Goal: Book appointment/travel/reservation

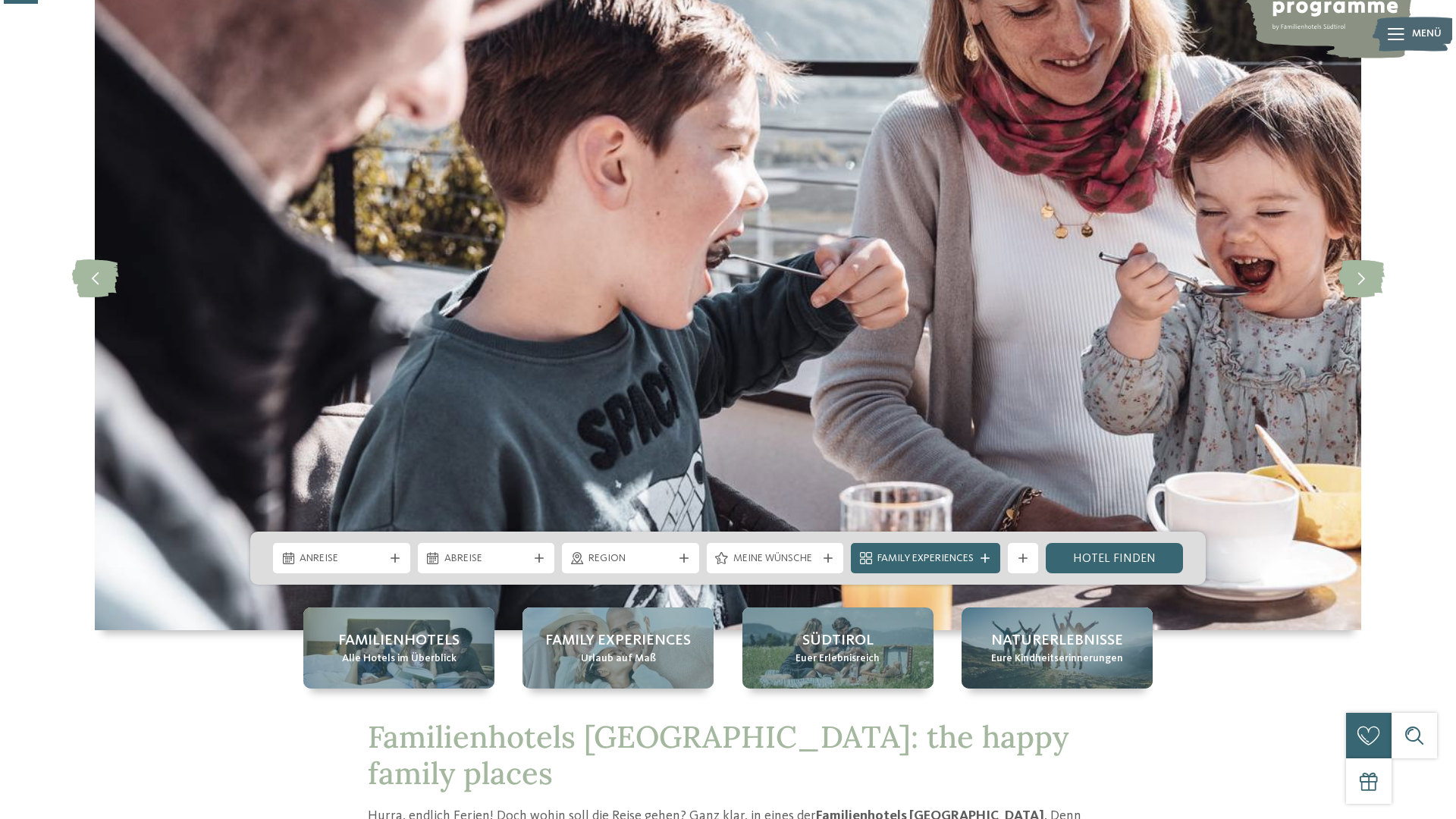
scroll to position [291, 0]
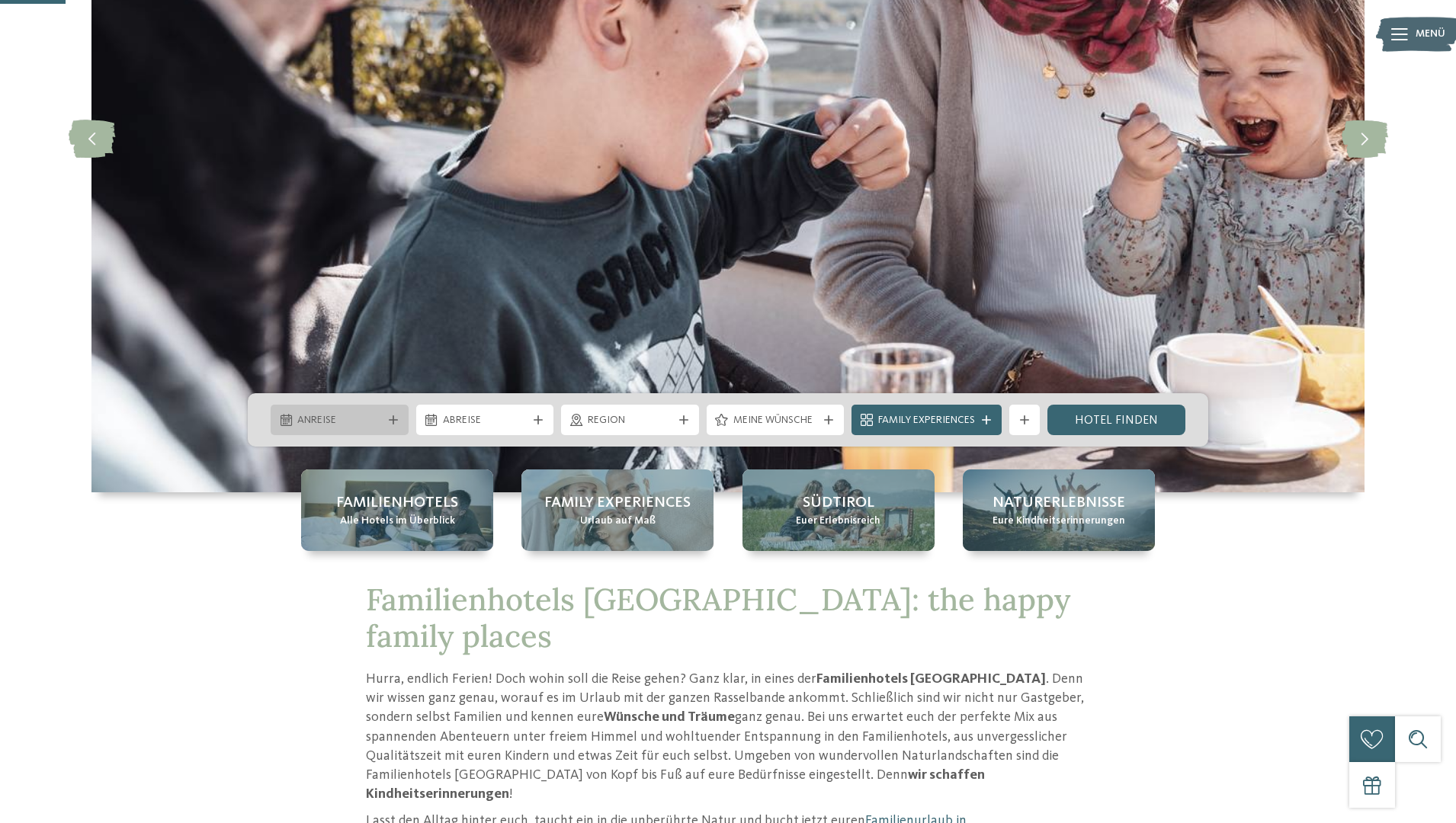
click at [384, 423] on div "Anreise" at bounding box center [340, 419] width 92 height 17
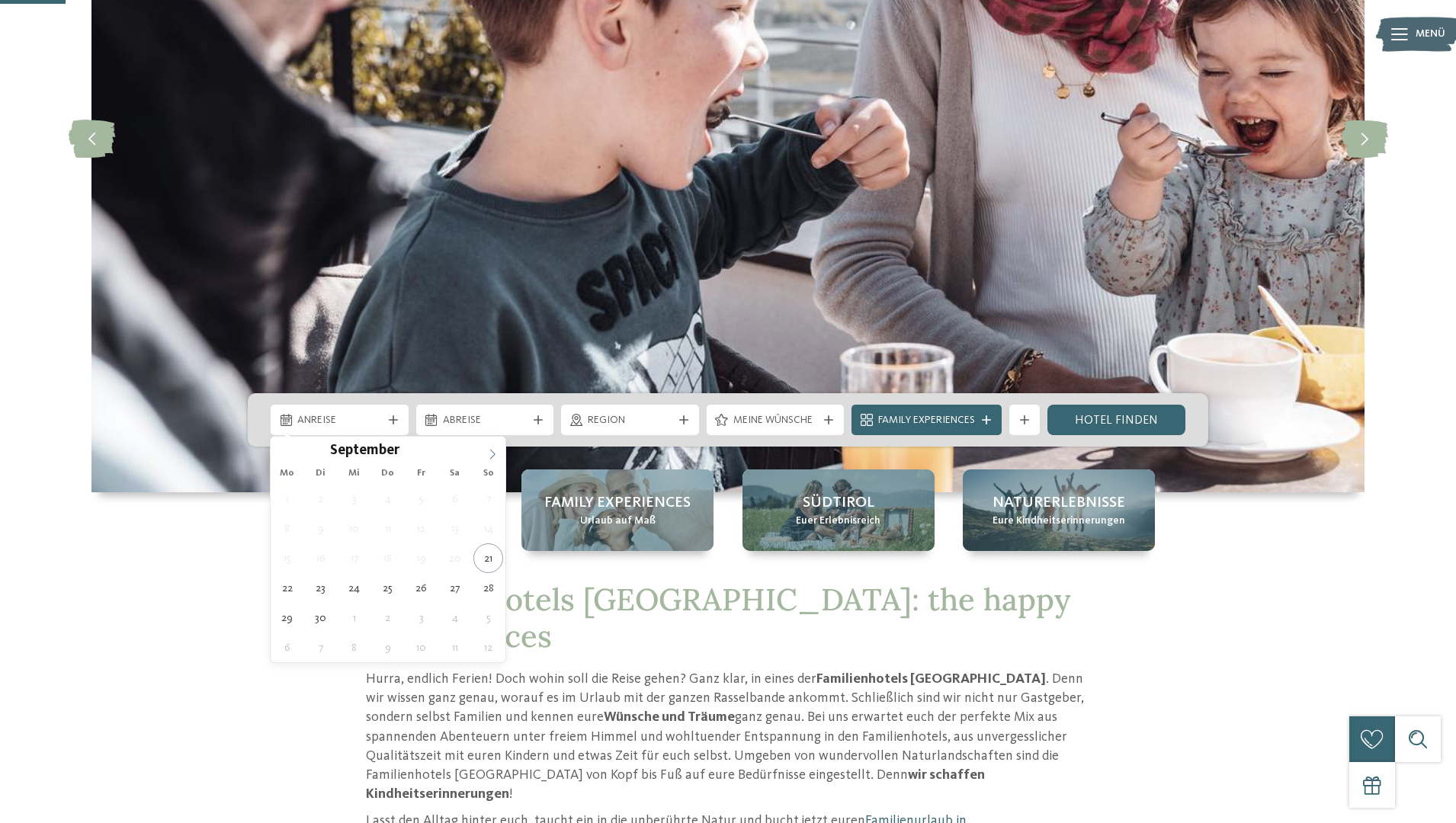
click at [494, 458] on icon at bounding box center [492, 454] width 11 height 11
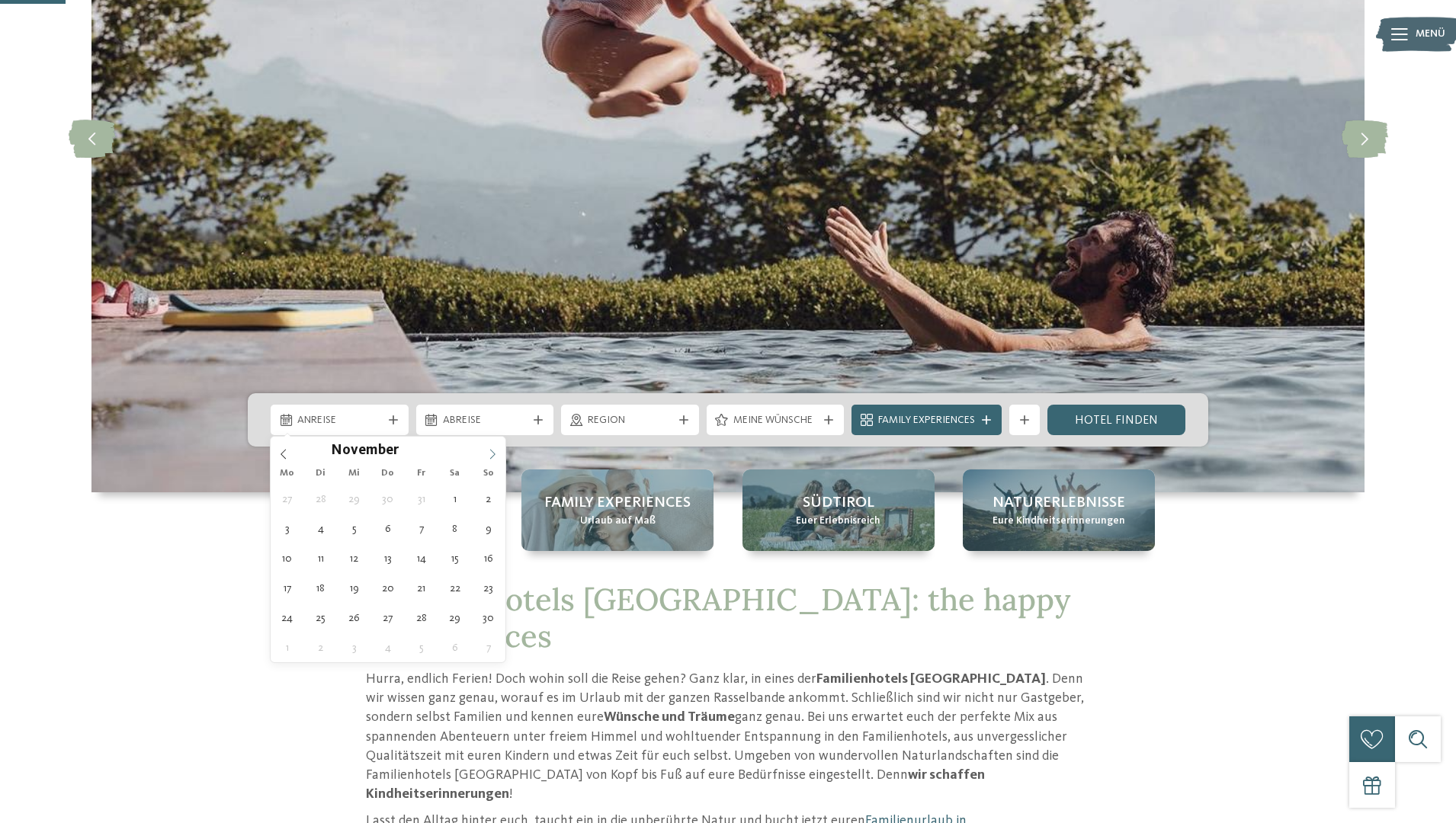
click at [494, 458] on icon at bounding box center [492, 454] width 11 height 11
type div "[DATE]"
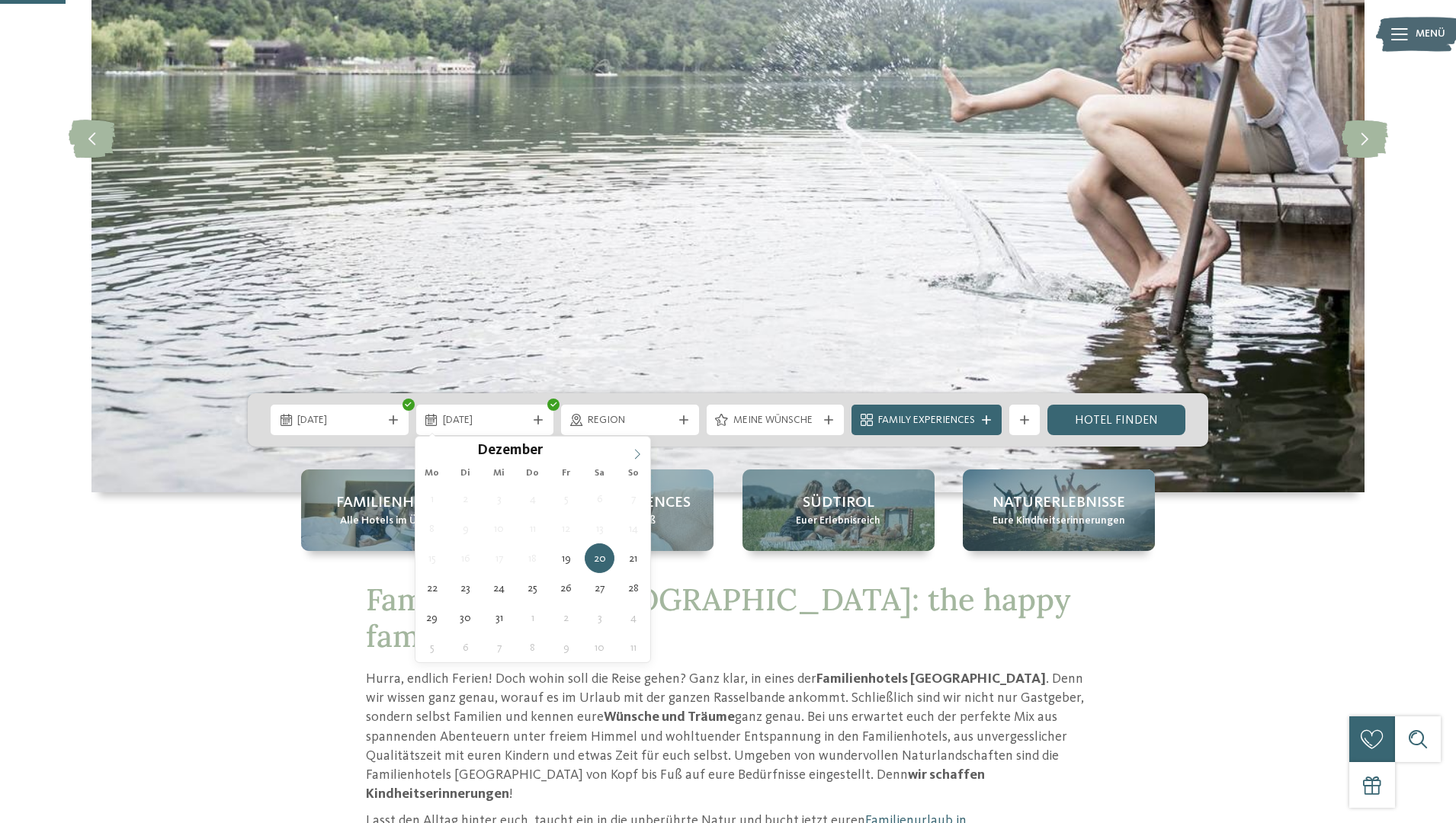
type input "****"
click at [638, 450] on icon at bounding box center [637, 454] width 11 height 11
type div "[DATE]"
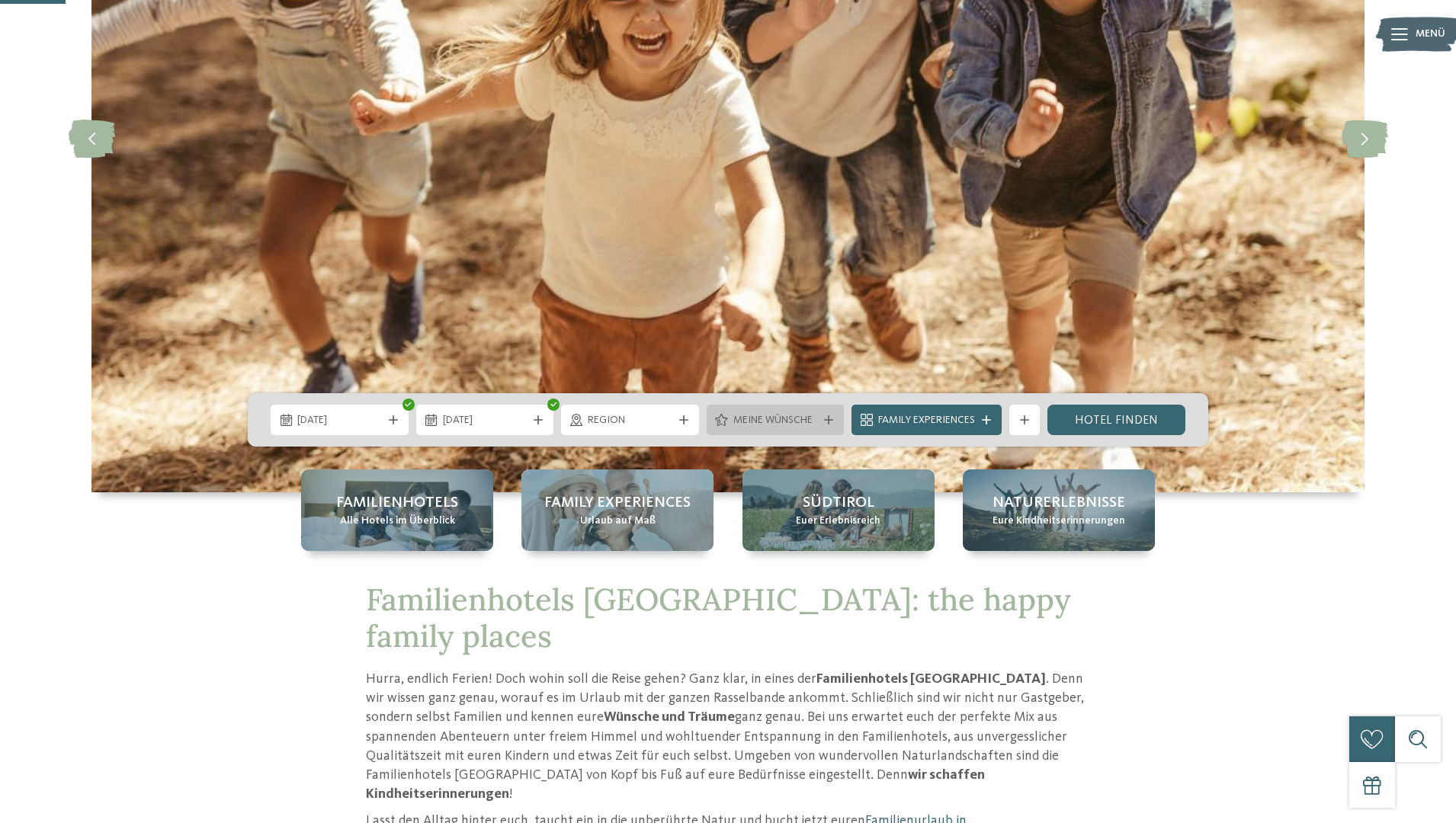
click at [762, 419] on span "Meine Wünsche" at bounding box center [776, 420] width 85 height 15
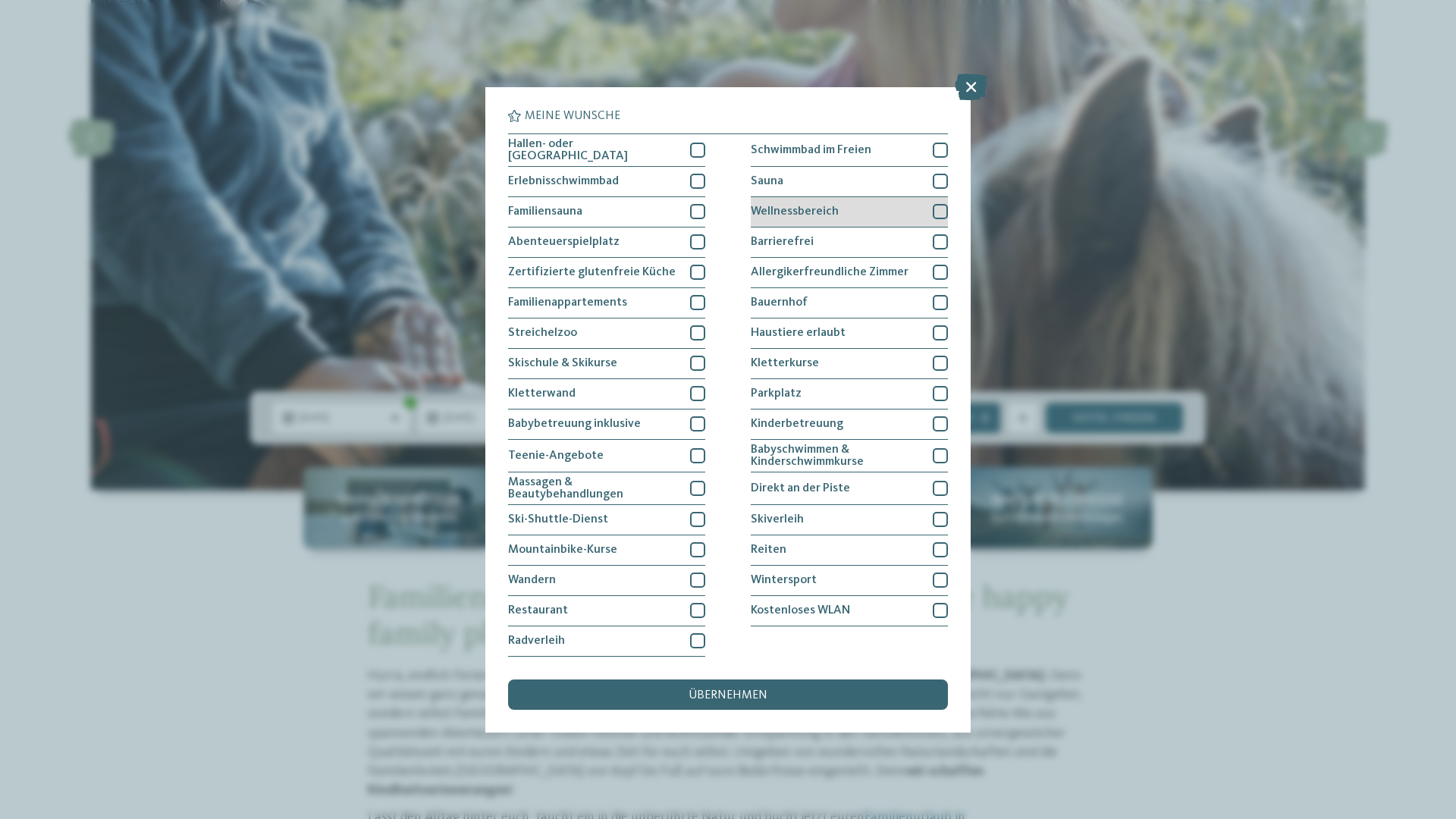
click at [935, 204] on div at bounding box center [940, 211] width 15 height 15
click at [935, 174] on div at bounding box center [940, 181] width 15 height 15
click at [936, 177] on icon at bounding box center [941, 181] width 10 height 9
click at [937, 325] on div at bounding box center [940, 333] width 15 height 15
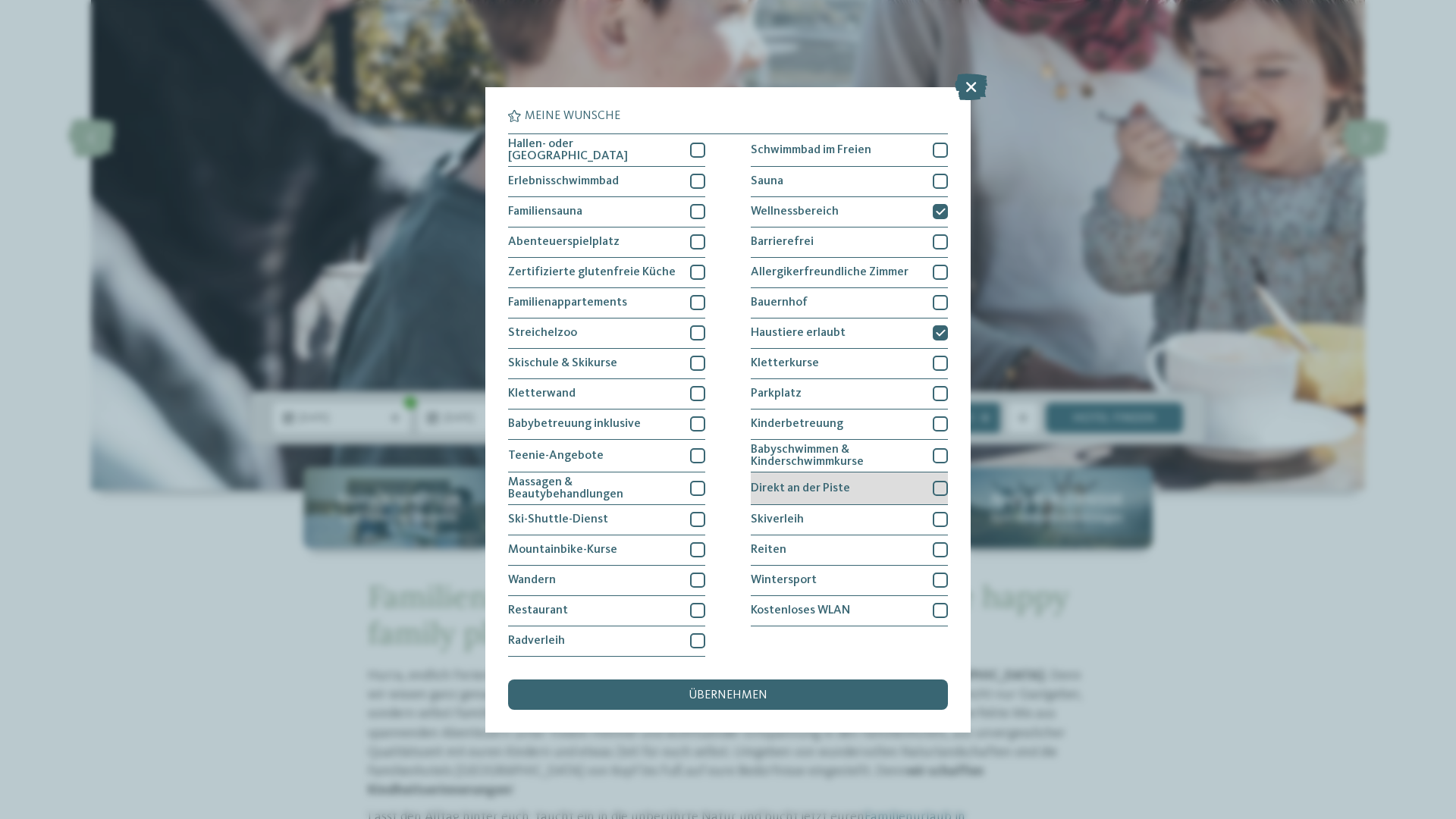
click at [933, 481] on div at bounding box center [940, 488] width 15 height 15
click at [935, 386] on div at bounding box center [940, 393] width 15 height 15
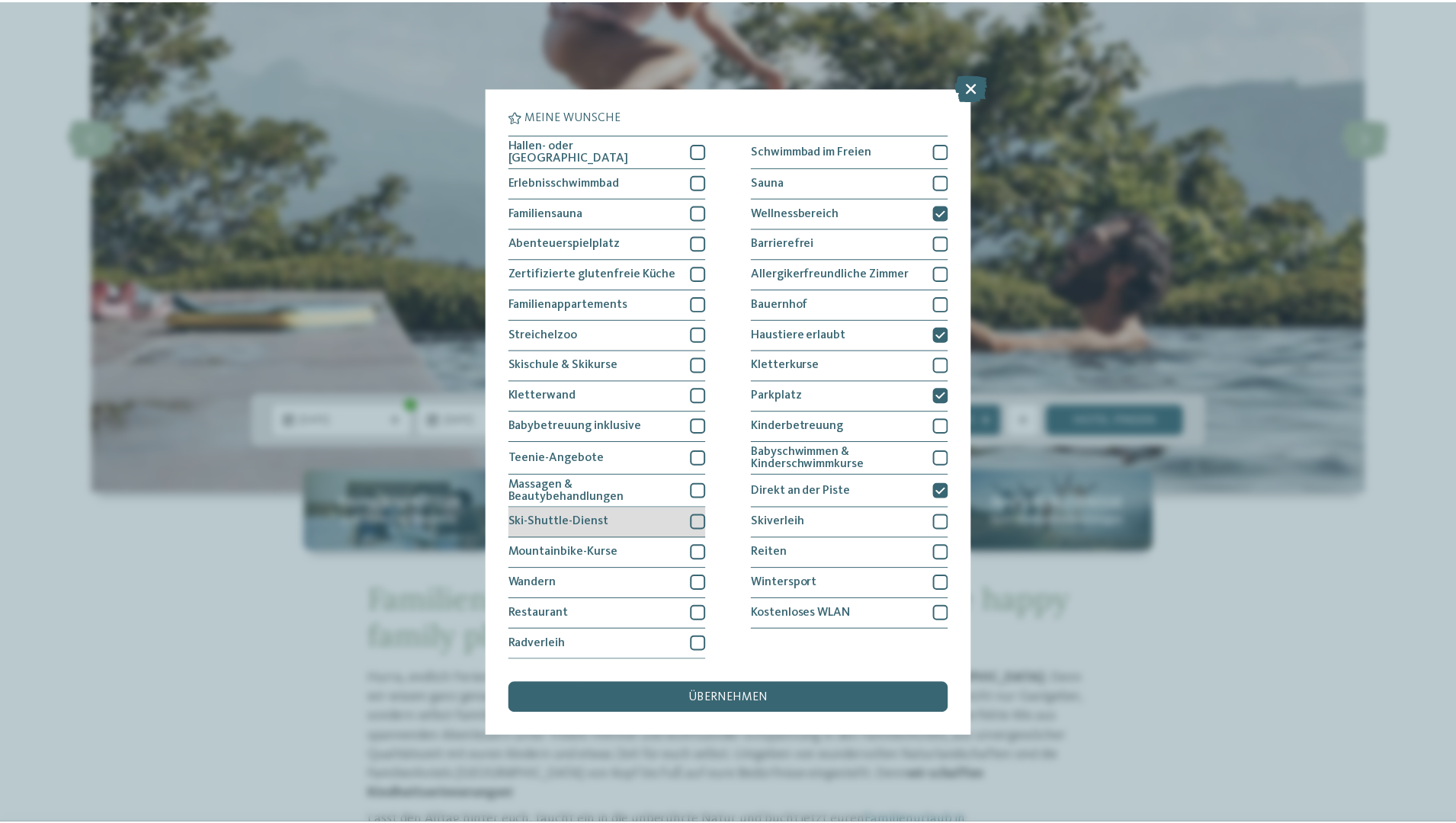
scroll to position [128, 0]
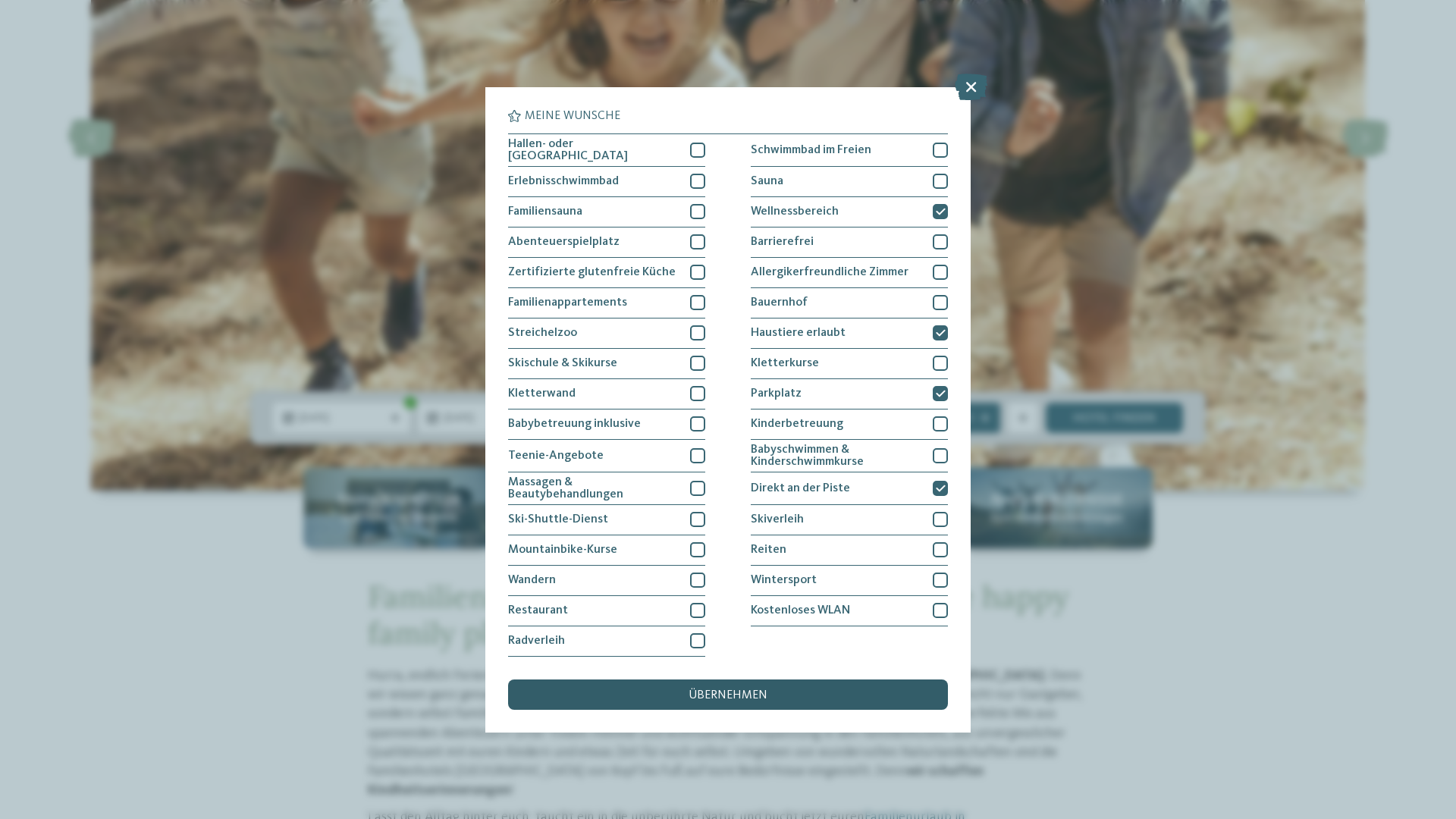
click at [763, 689] on span "übernehmen" at bounding box center [727, 695] width 79 height 12
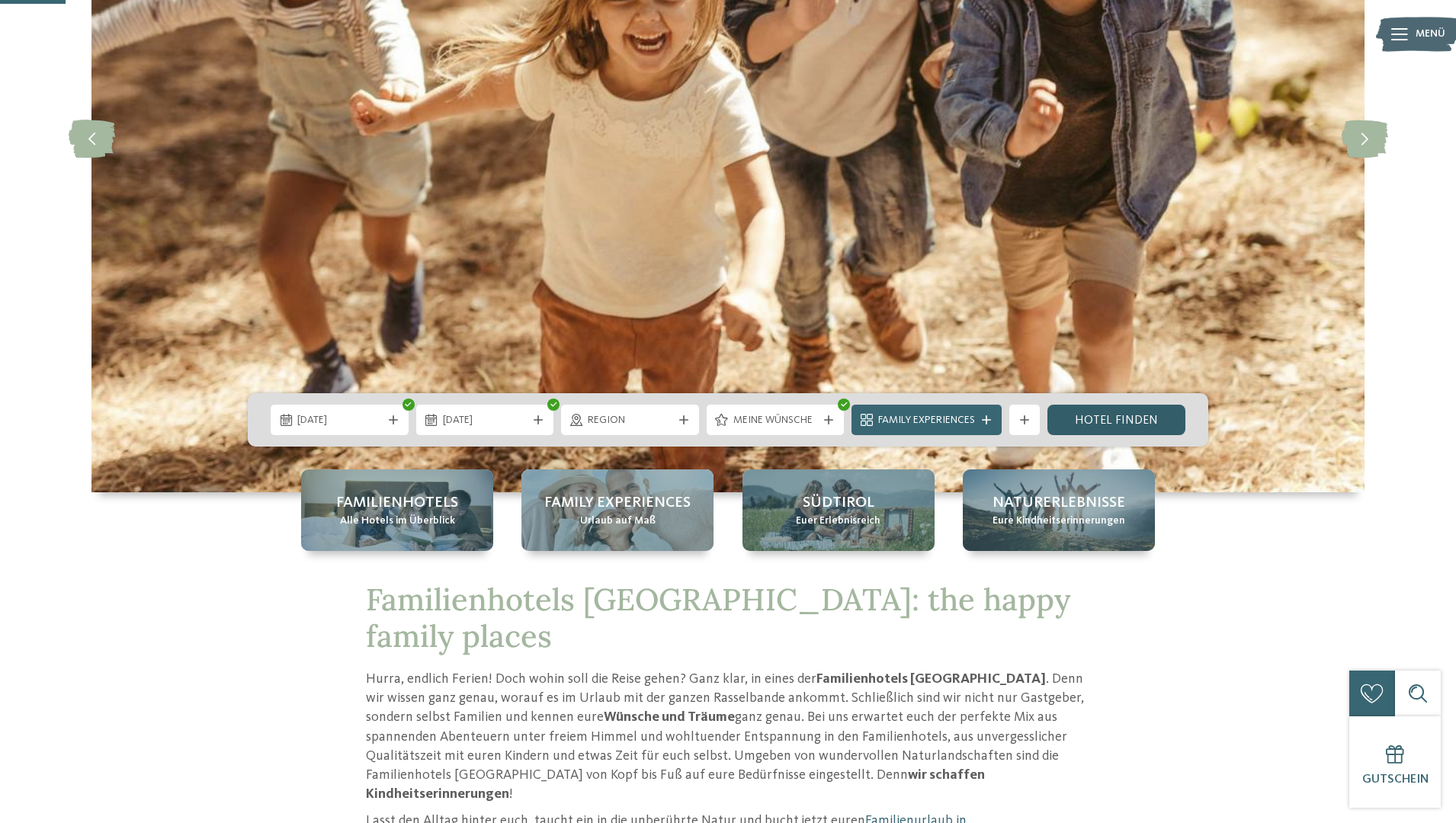
click at [1095, 419] on link "Hotel finden" at bounding box center [1116, 419] width 138 height 30
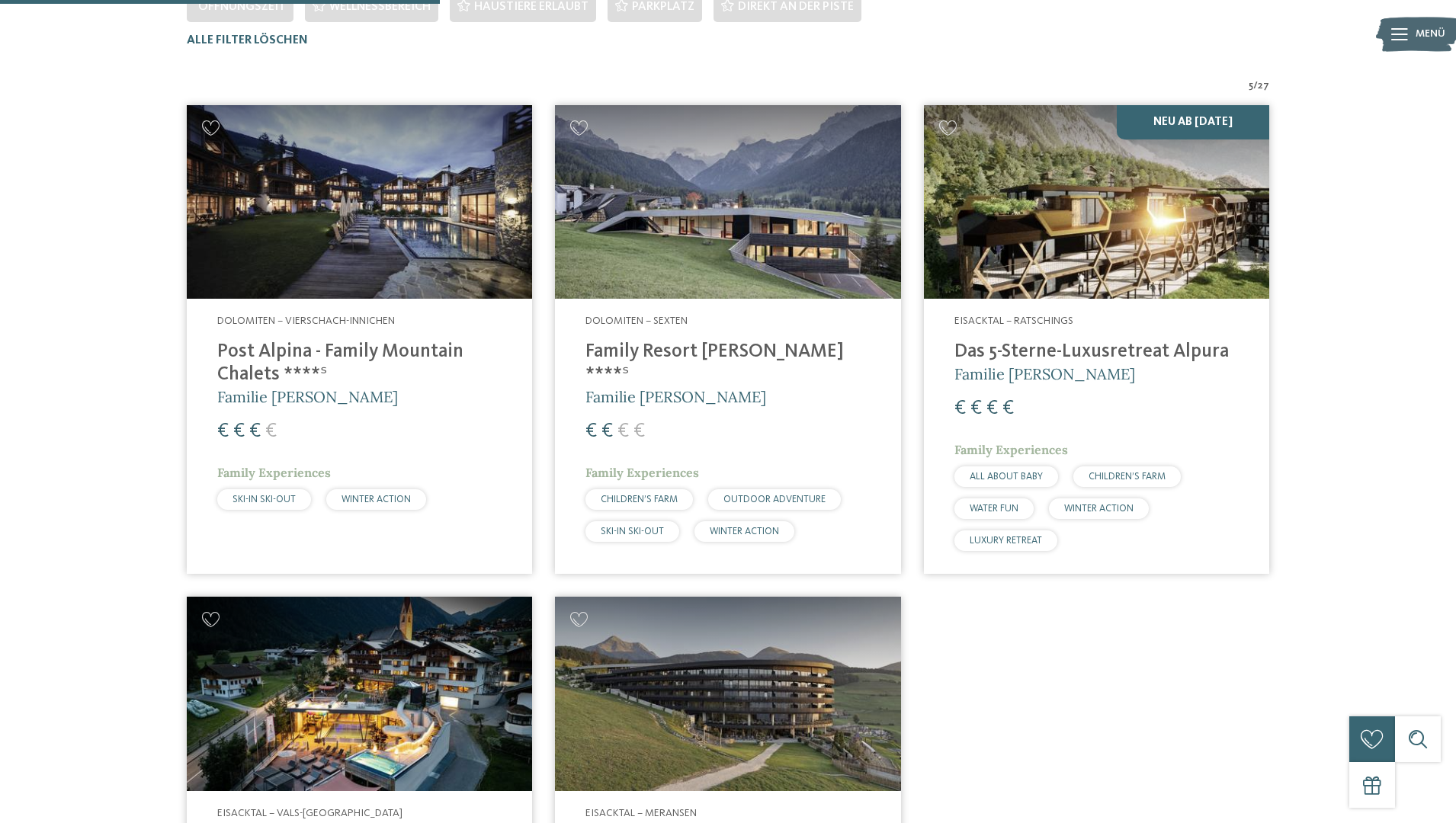
scroll to position [489, 0]
click at [1174, 238] on img at bounding box center [1096, 203] width 345 height 194
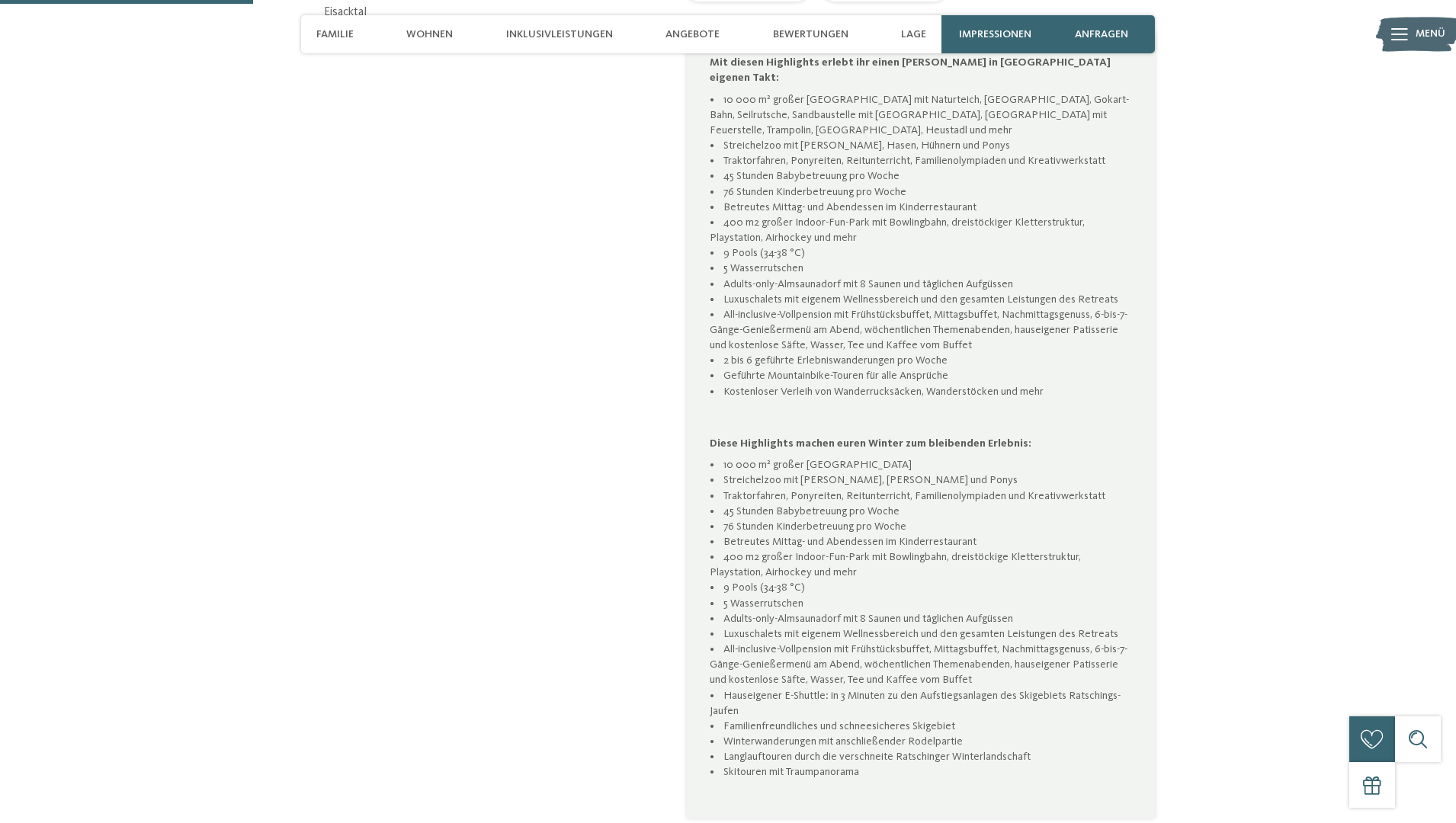
scroll to position [1026, 0]
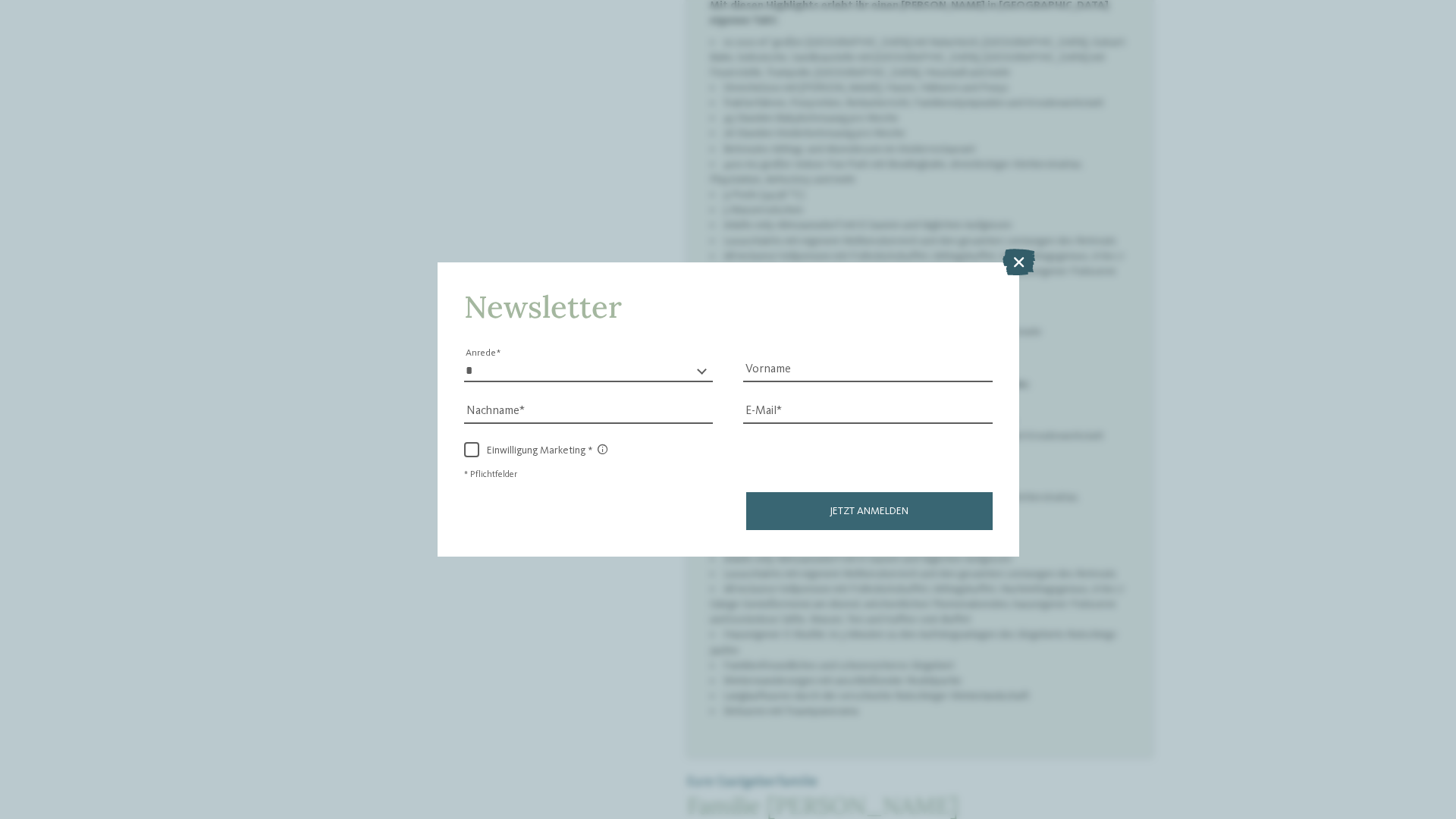
click at [1021, 248] on icon at bounding box center [1019, 261] width 32 height 27
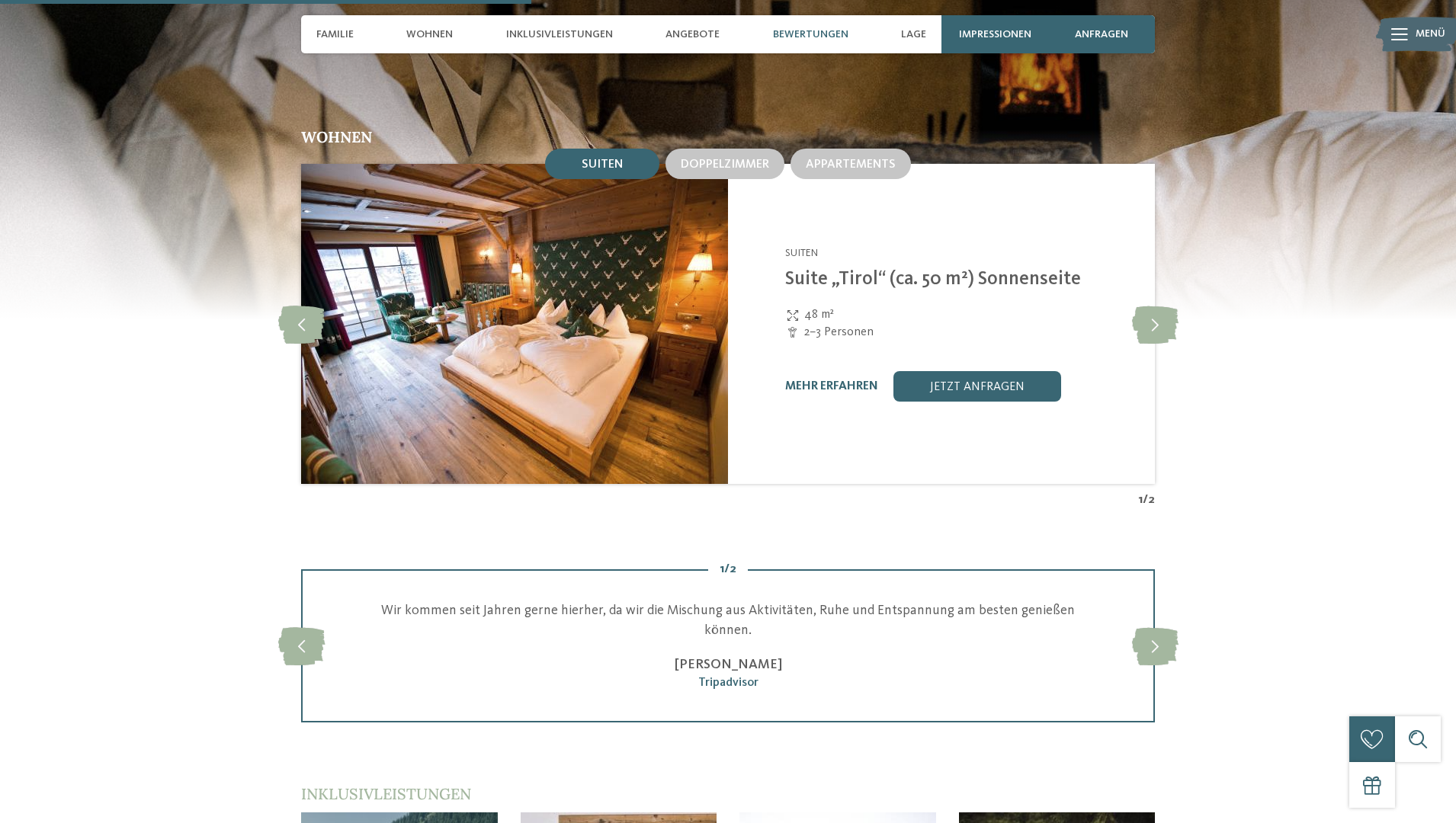
scroll to position [1994, 0]
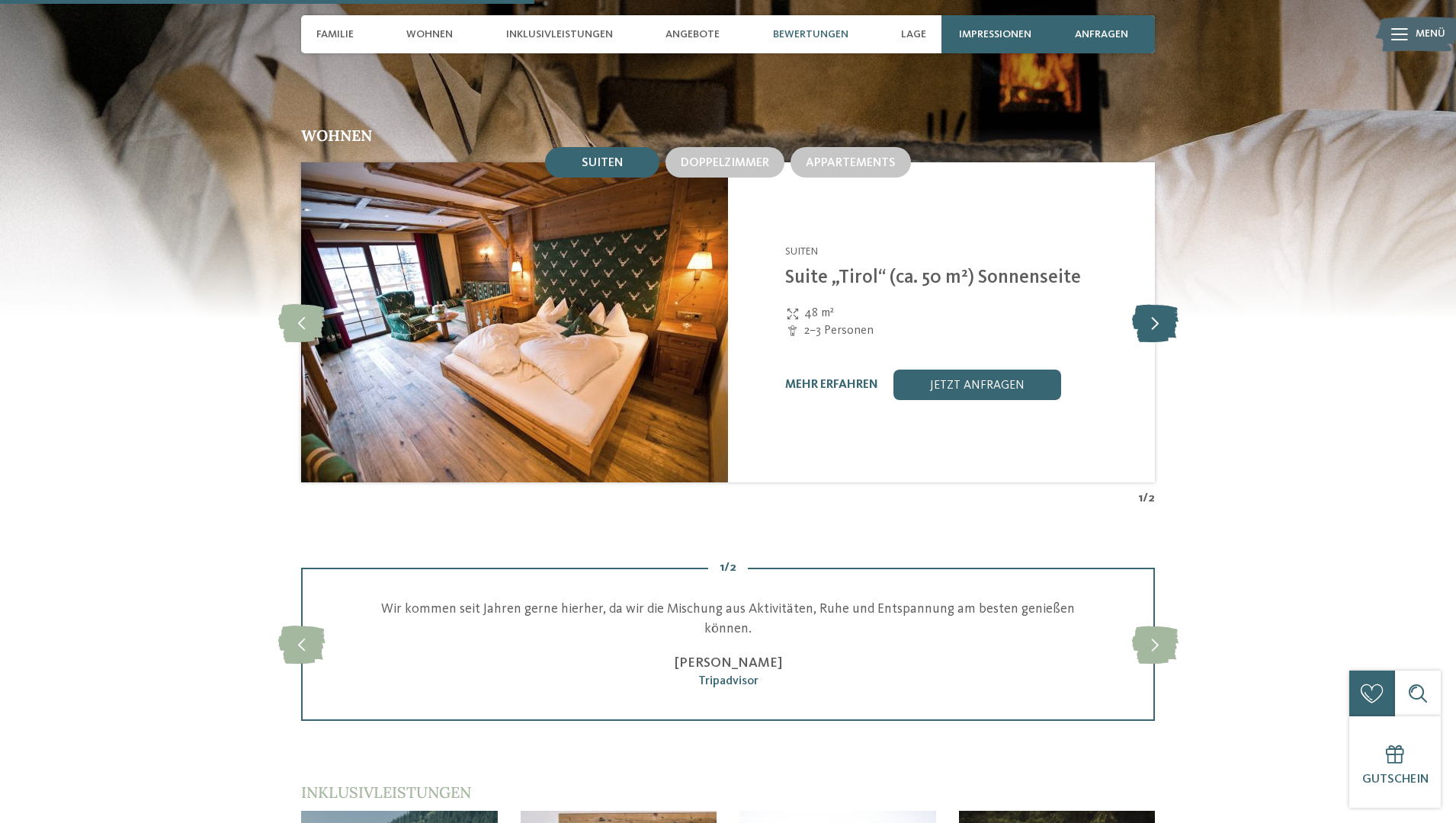
click at [1158, 303] on icon at bounding box center [1155, 322] width 47 height 38
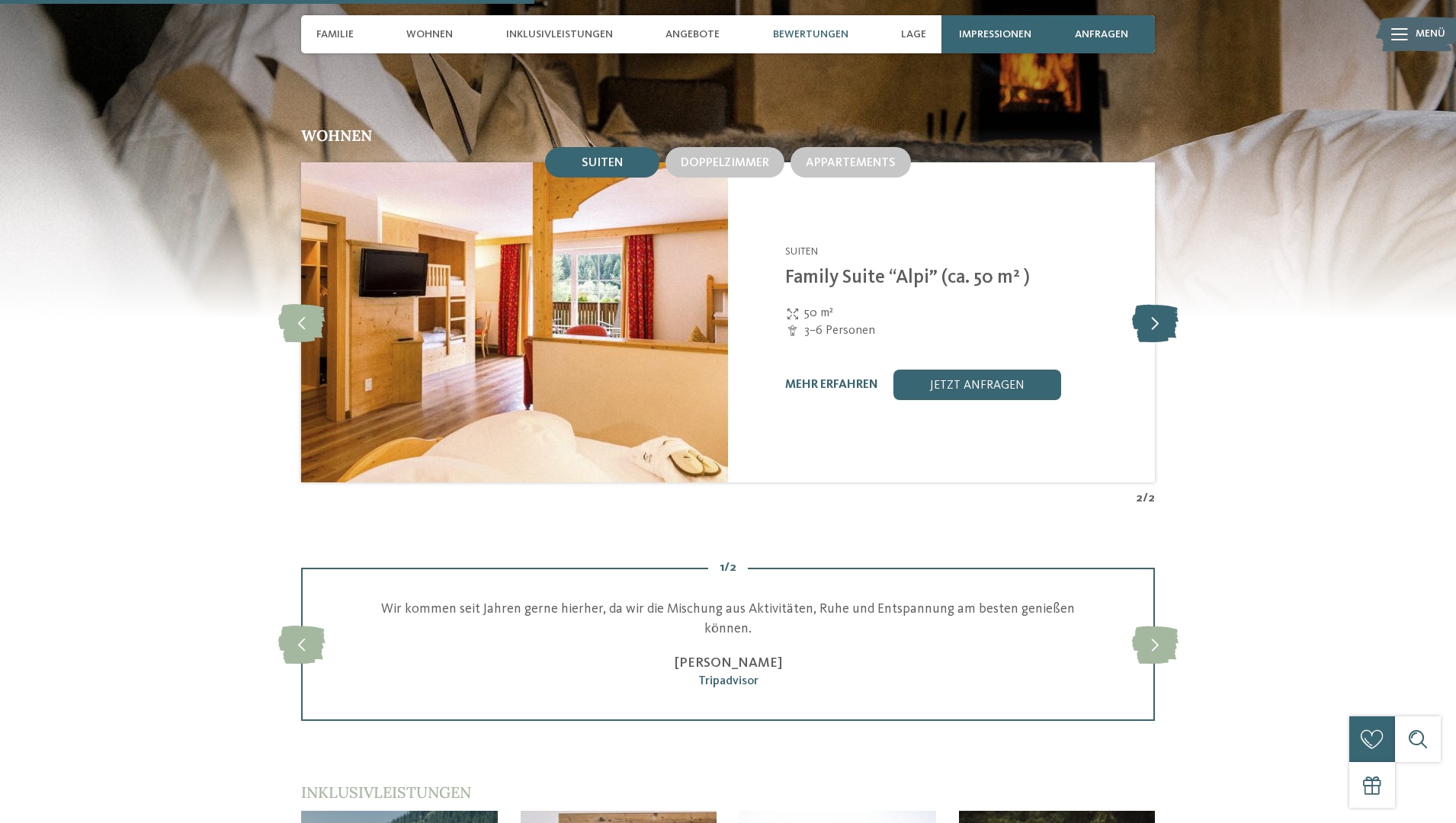
click at [1158, 303] on icon at bounding box center [1155, 322] width 47 height 38
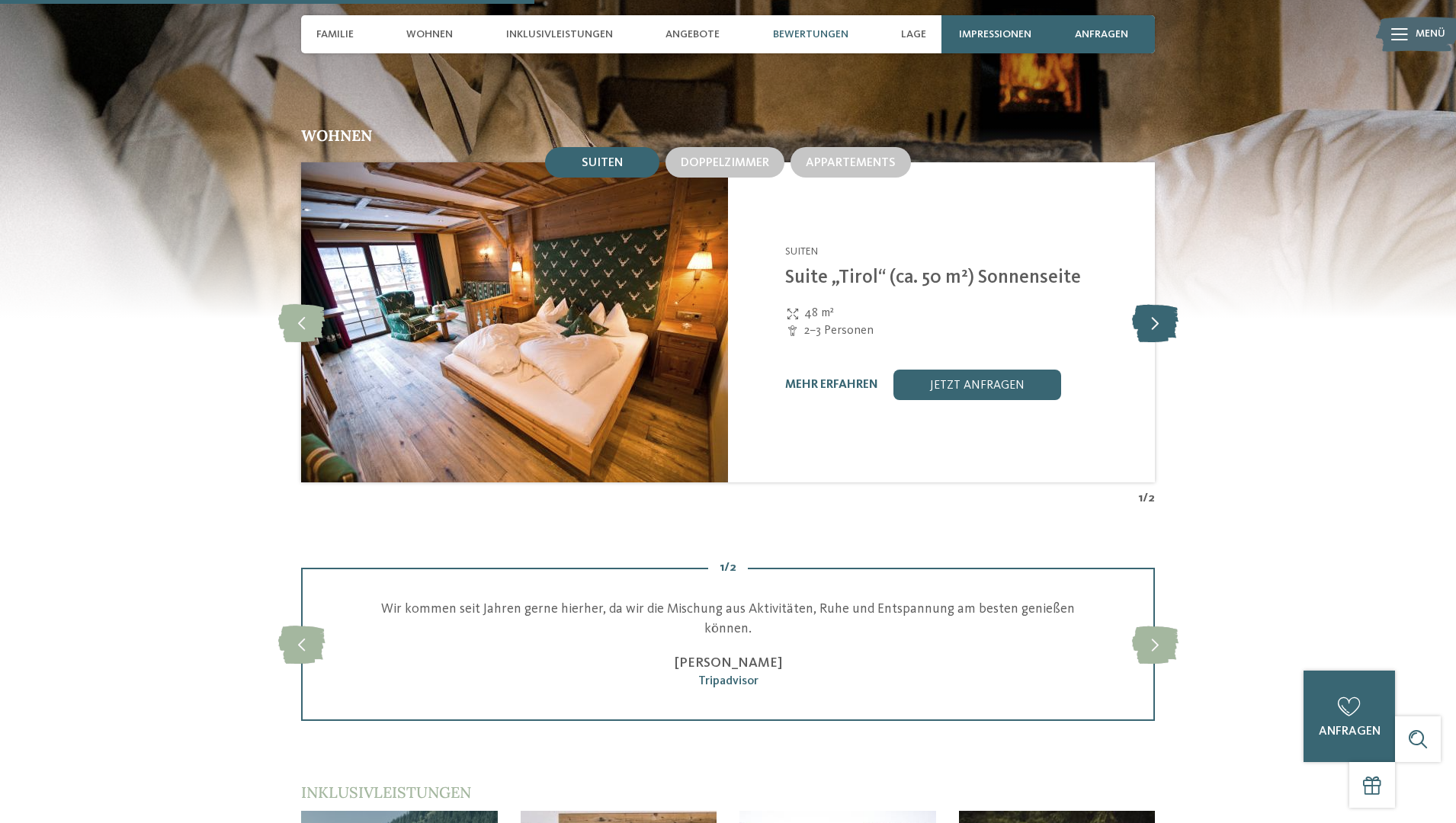
click at [1158, 303] on icon at bounding box center [1155, 322] width 47 height 38
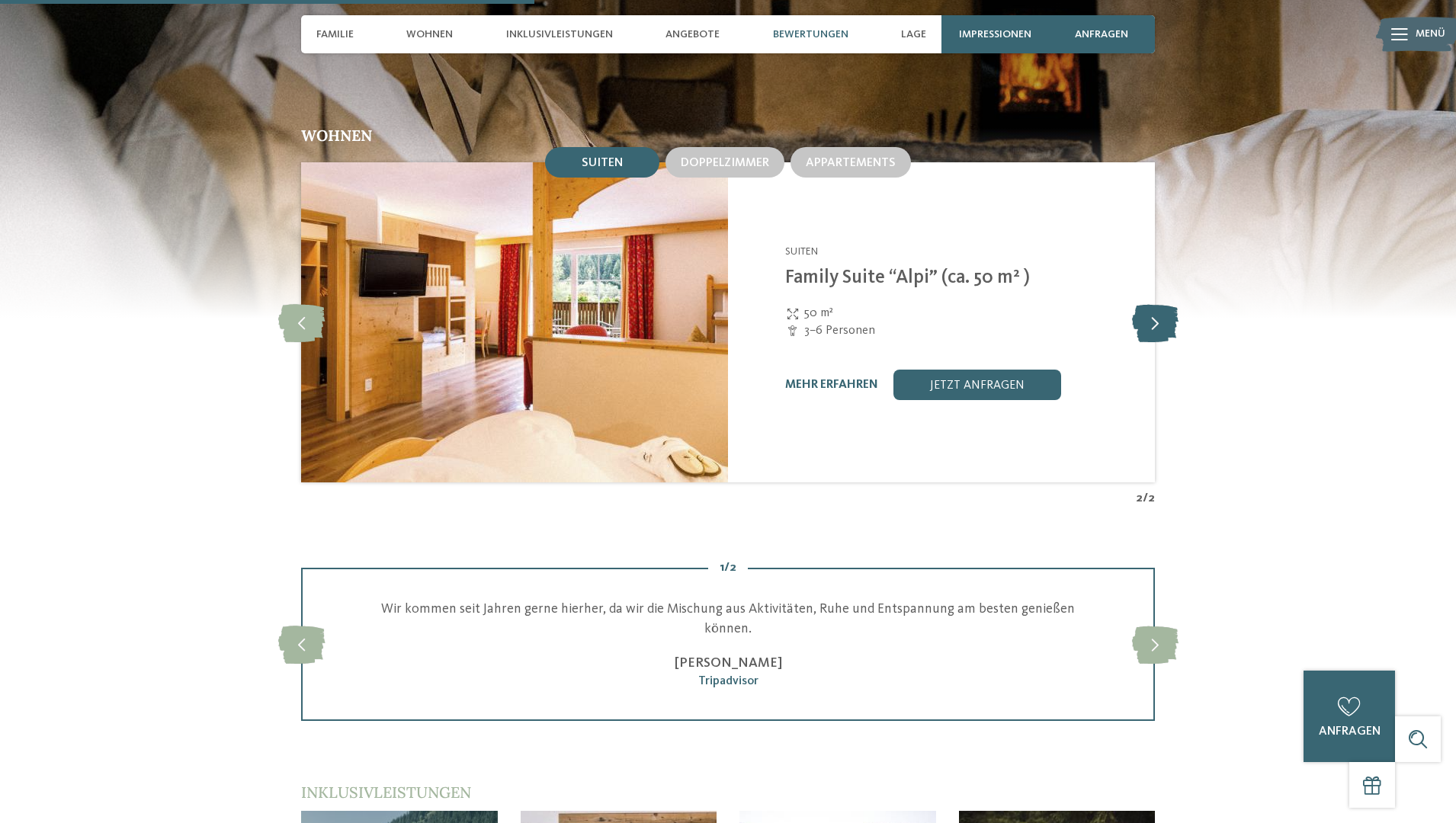
click at [1158, 303] on icon at bounding box center [1155, 322] width 47 height 38
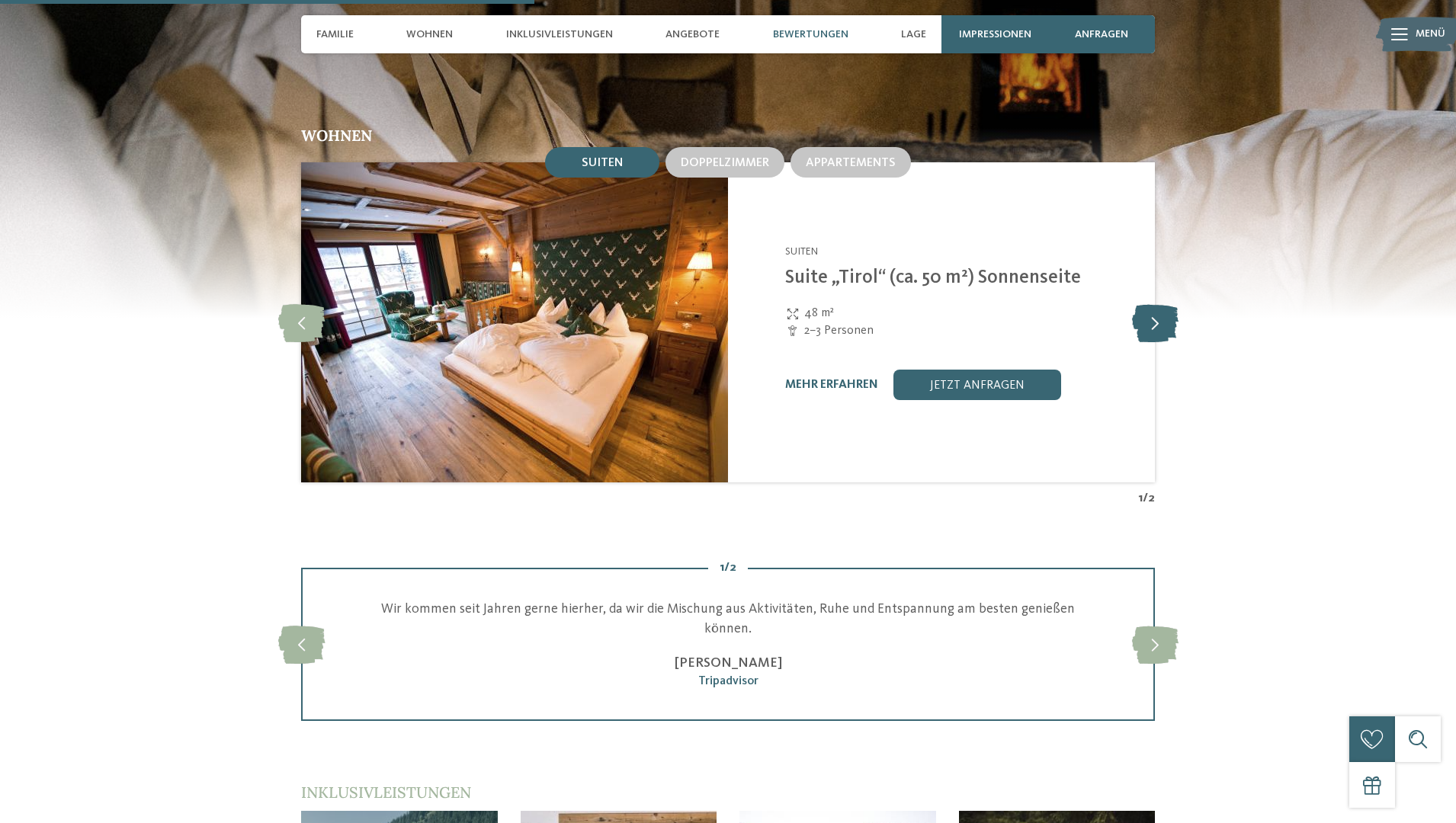
click at [1158, 303] on icon at bounding box center [1155, 322] width 47 height 38
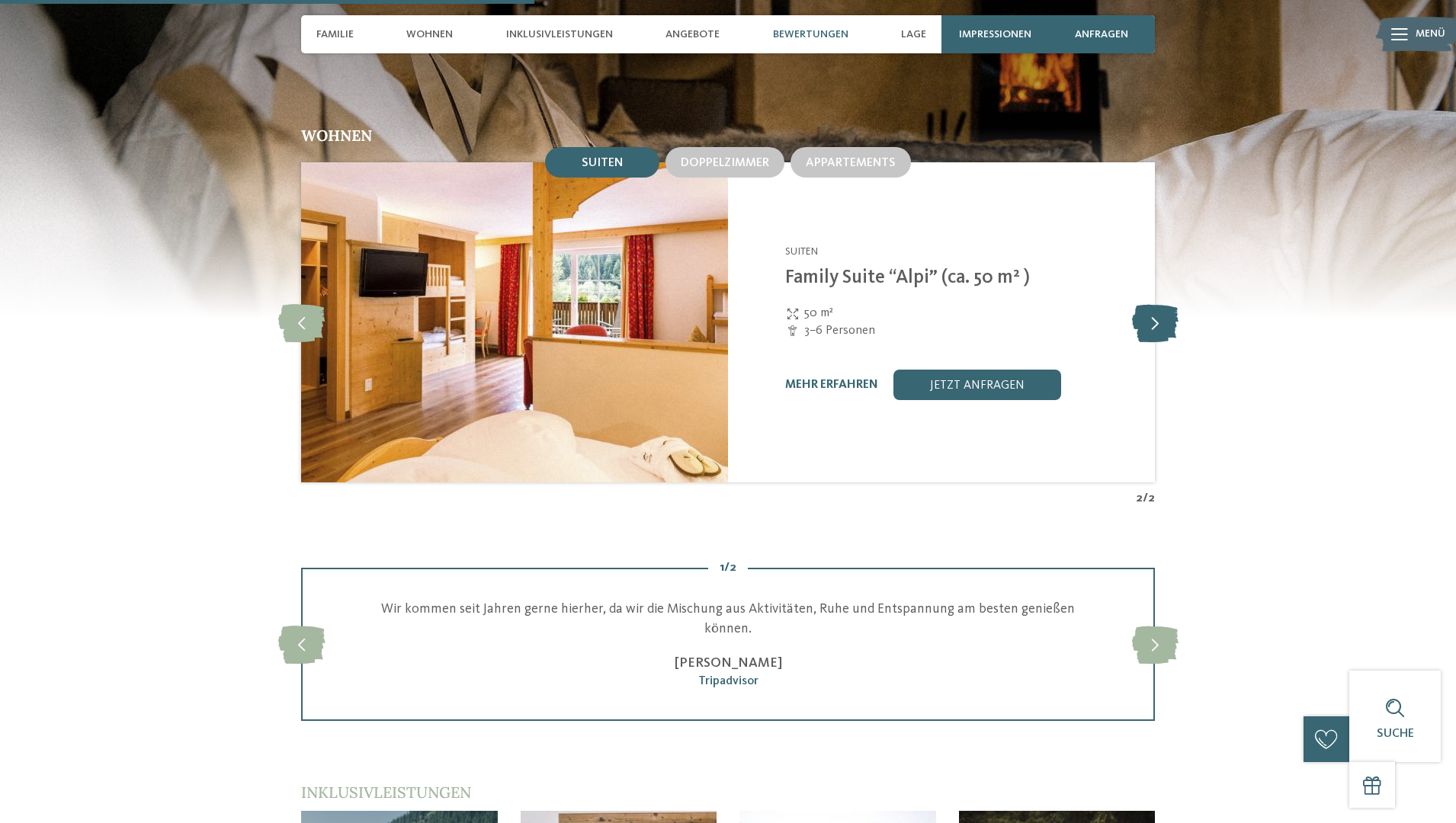
click at [1158, 303] on icon at bounding box center [1155, 322] width 47 height 38
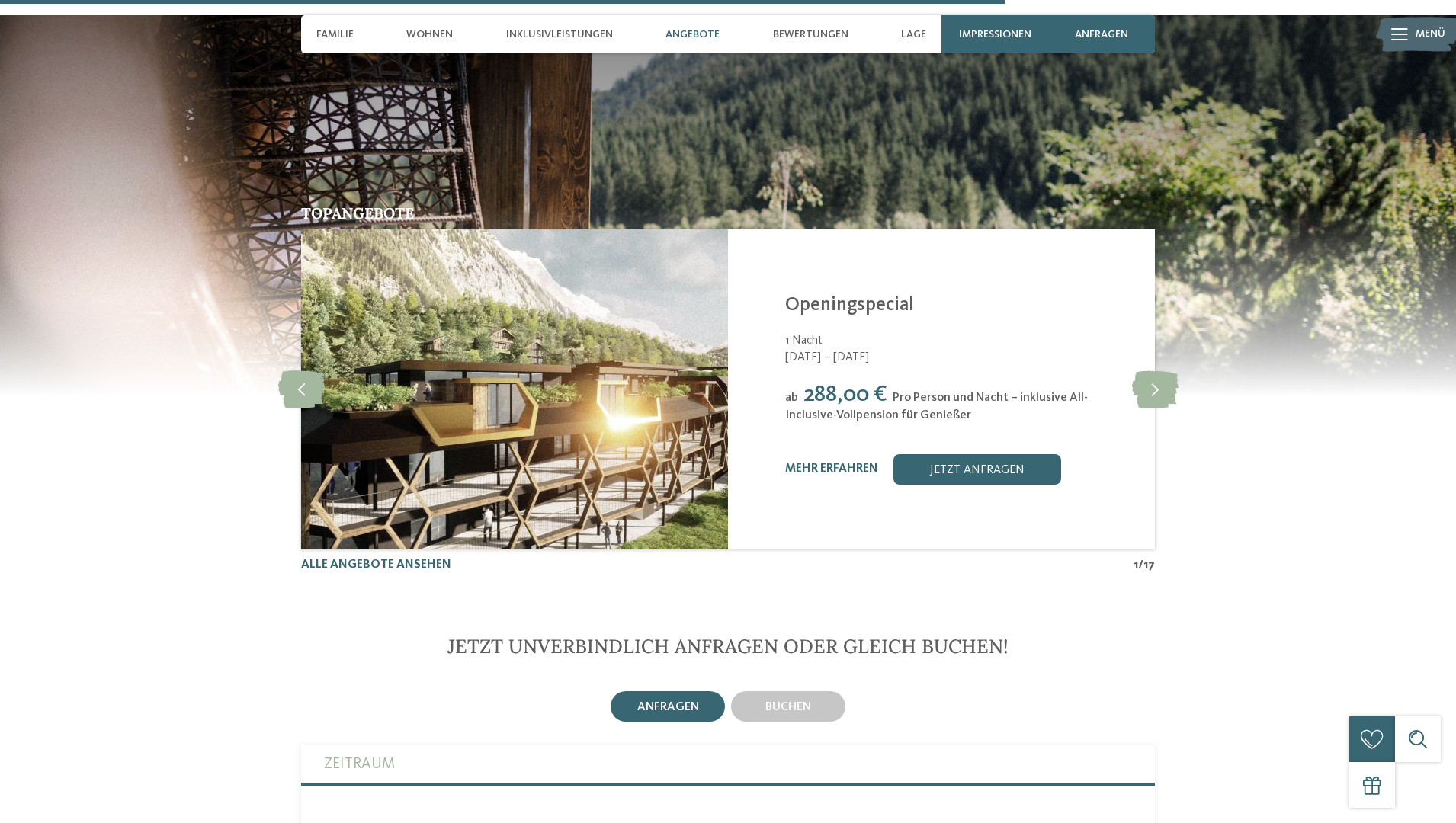
scroll to position [3814, 0]
click at [1157, 369] on icon at bounding box center [1155, 388] width 47 height 38
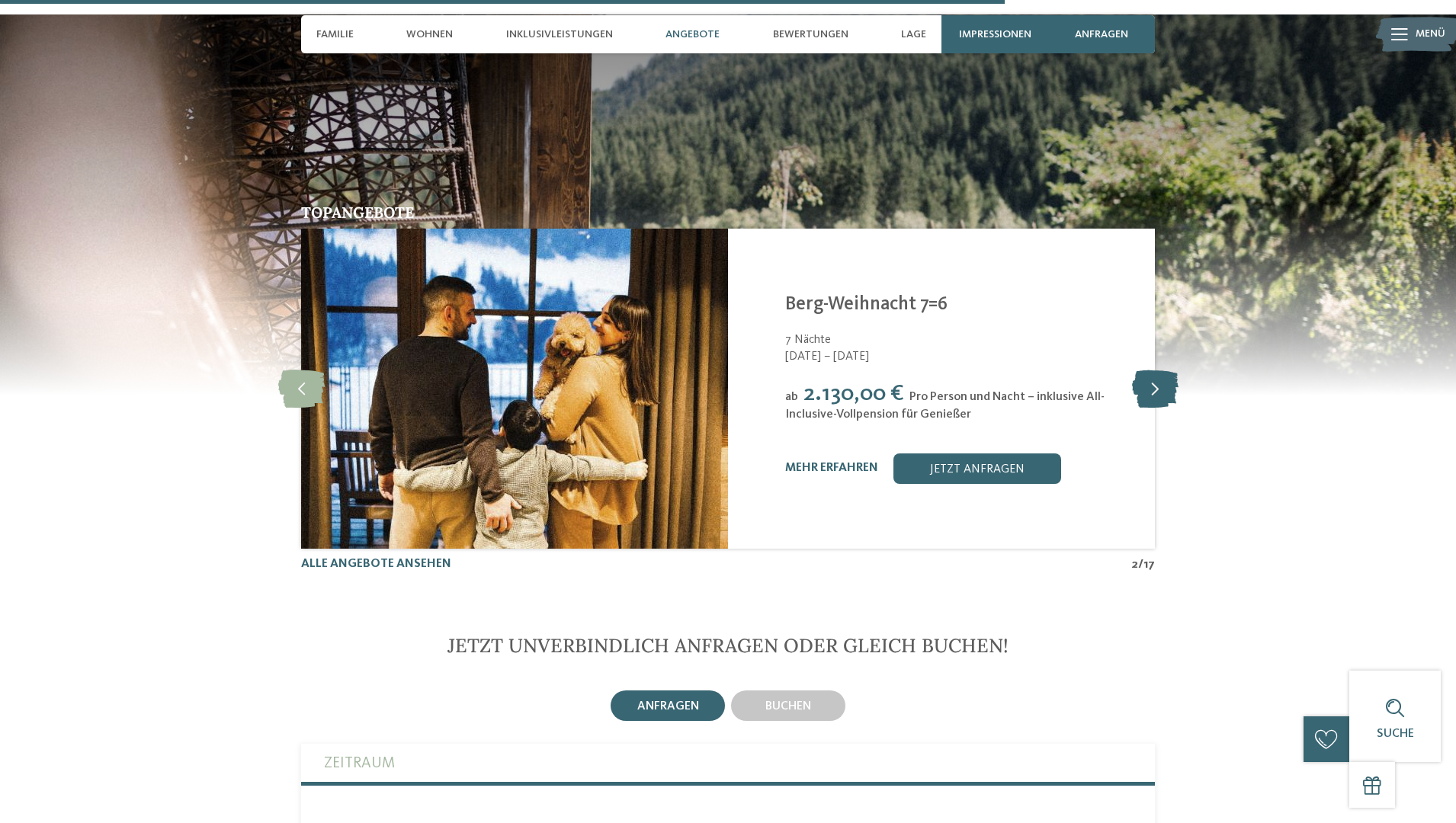
click at [1153, 369] on icon at bounding box center [1155, 388] width 47 height 38
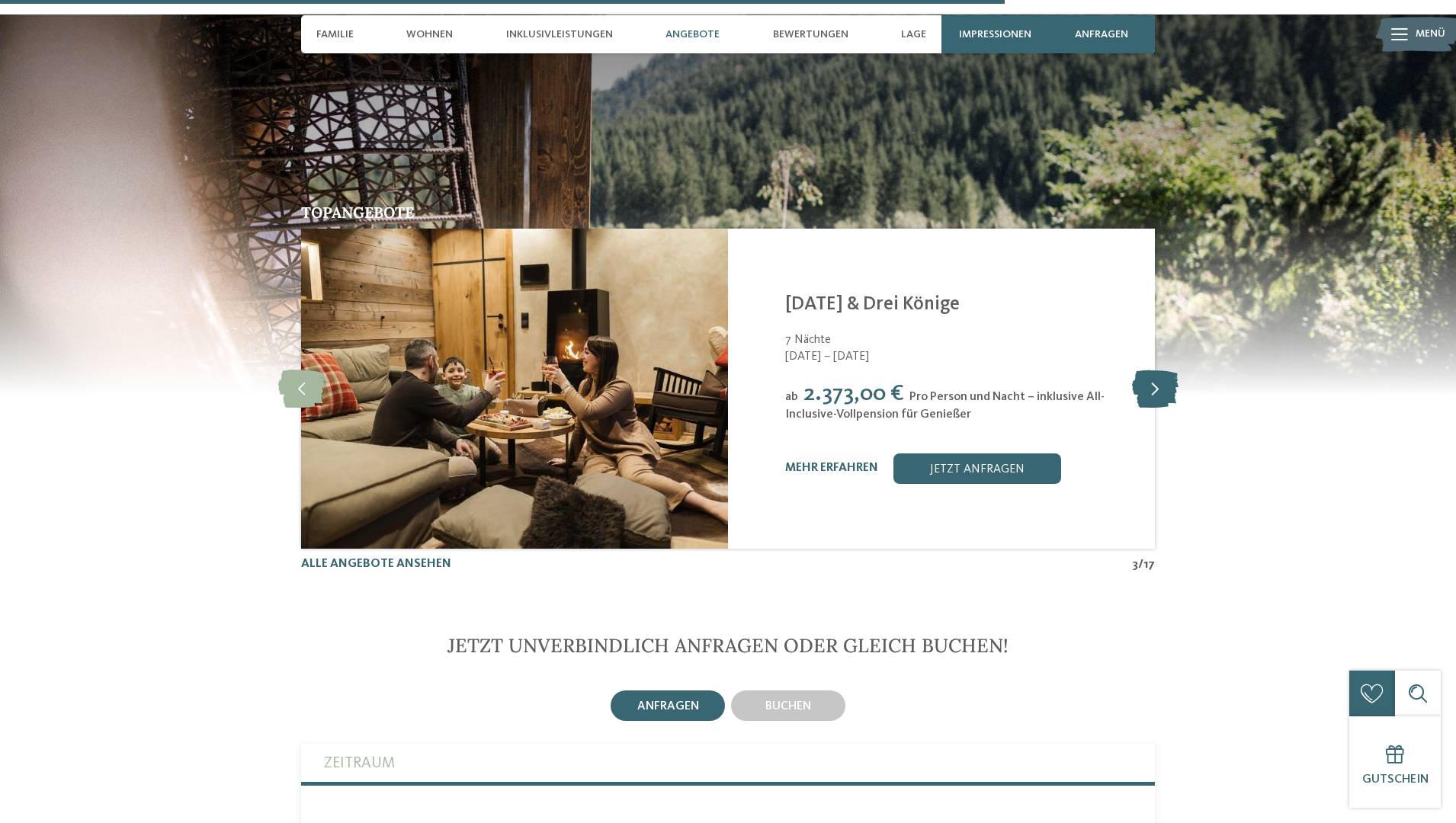
click at [1153, 369] on icon at bounding box center [1155, 388] width 47 height 38
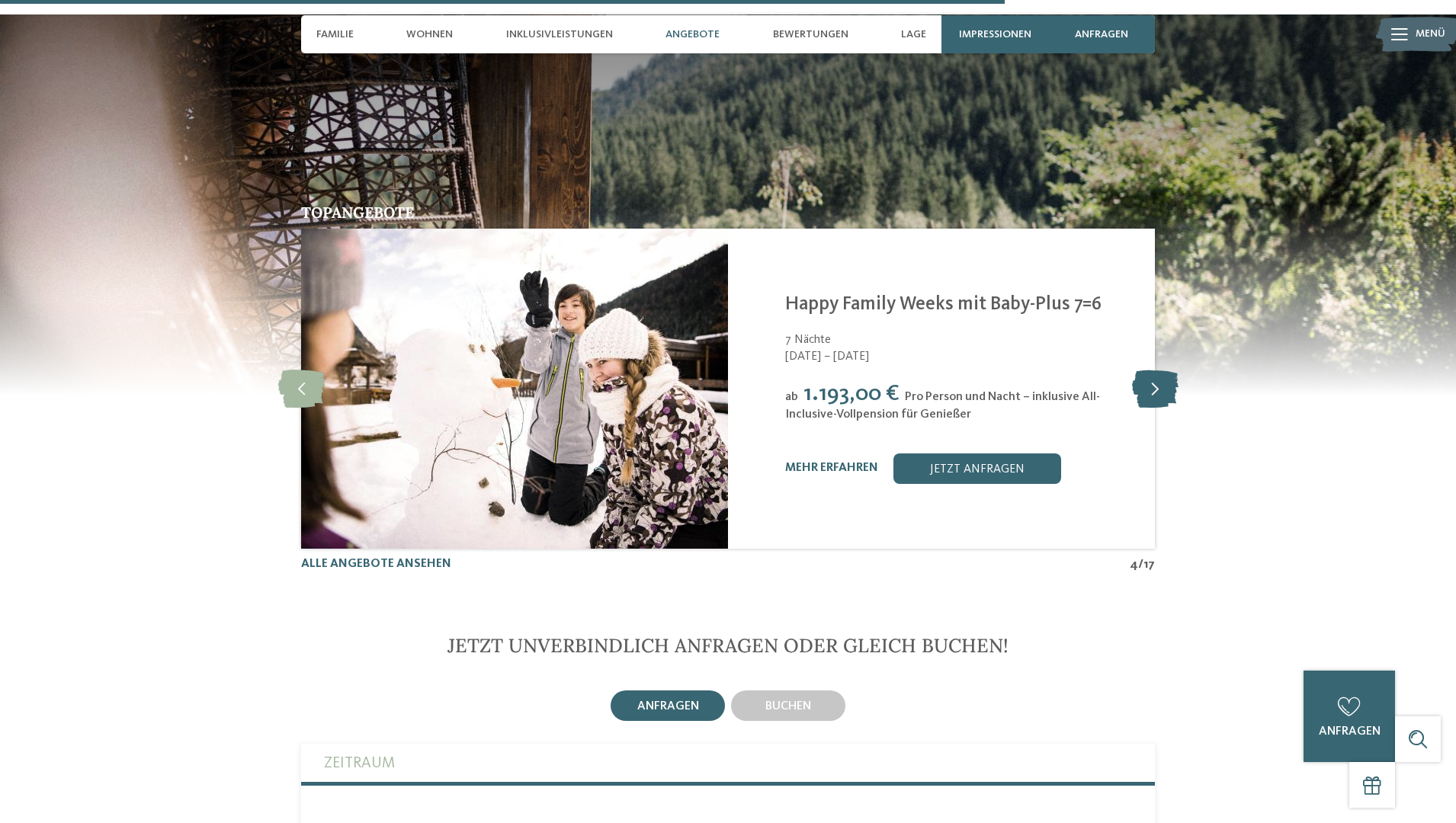
click at [1153, 369] on icon at bounding box center [1155, 388] width 47 height 38
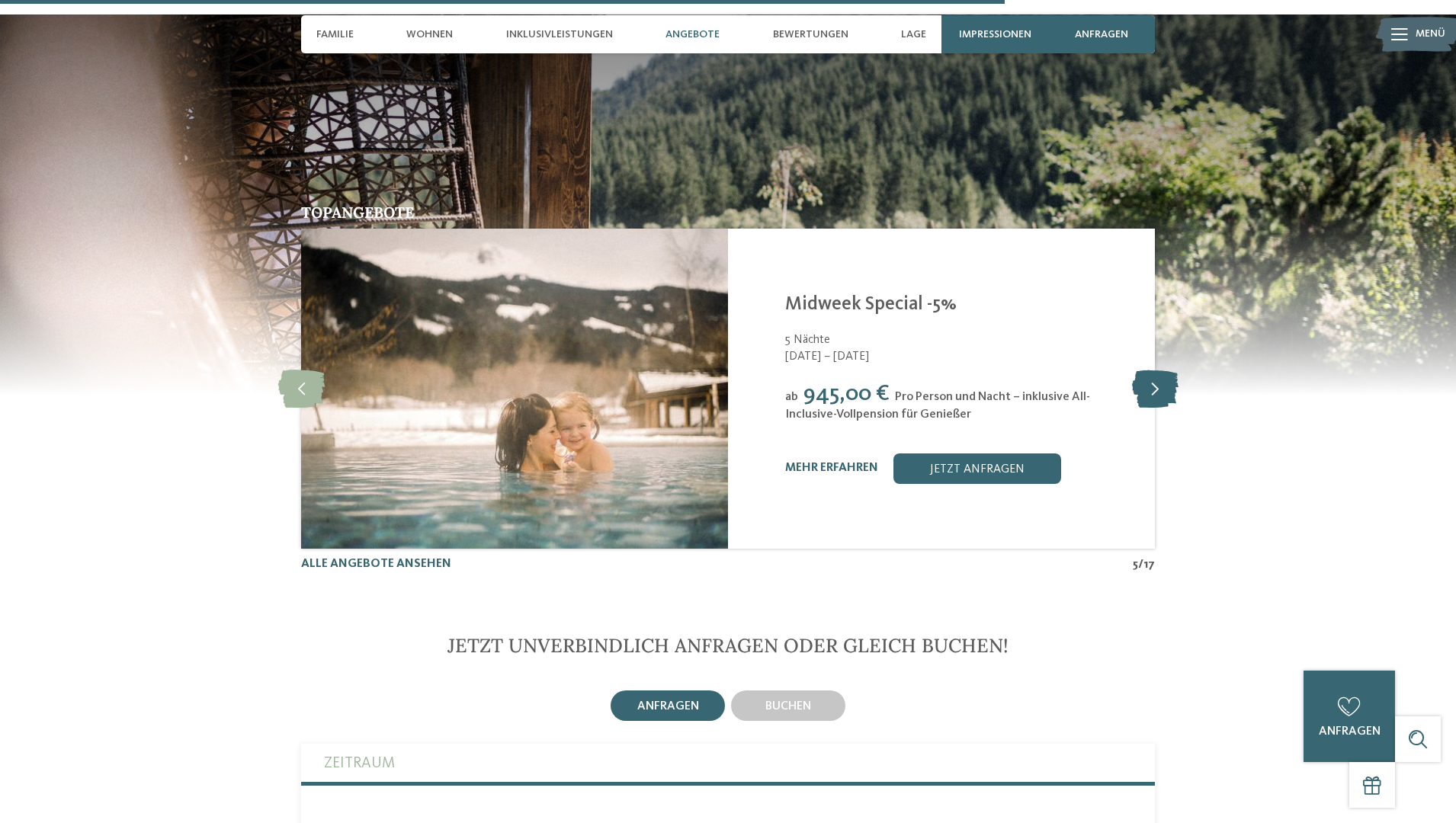
click at [1153, 369] on icon at bounding box center [1155, 388] width 47 height 38
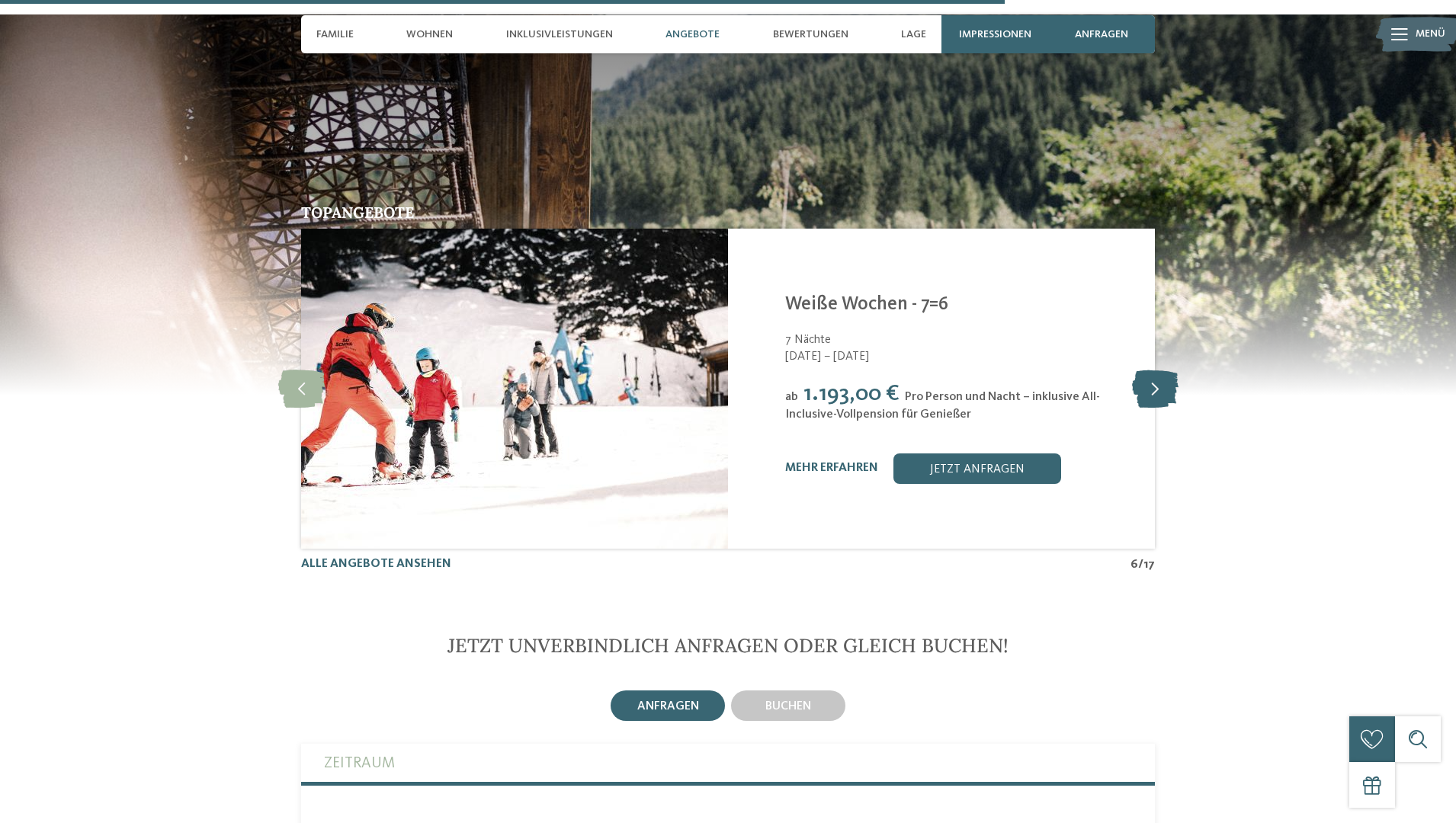
click at [1153, 369] on icon at bounding box center [1155, 388] width 47 height 38
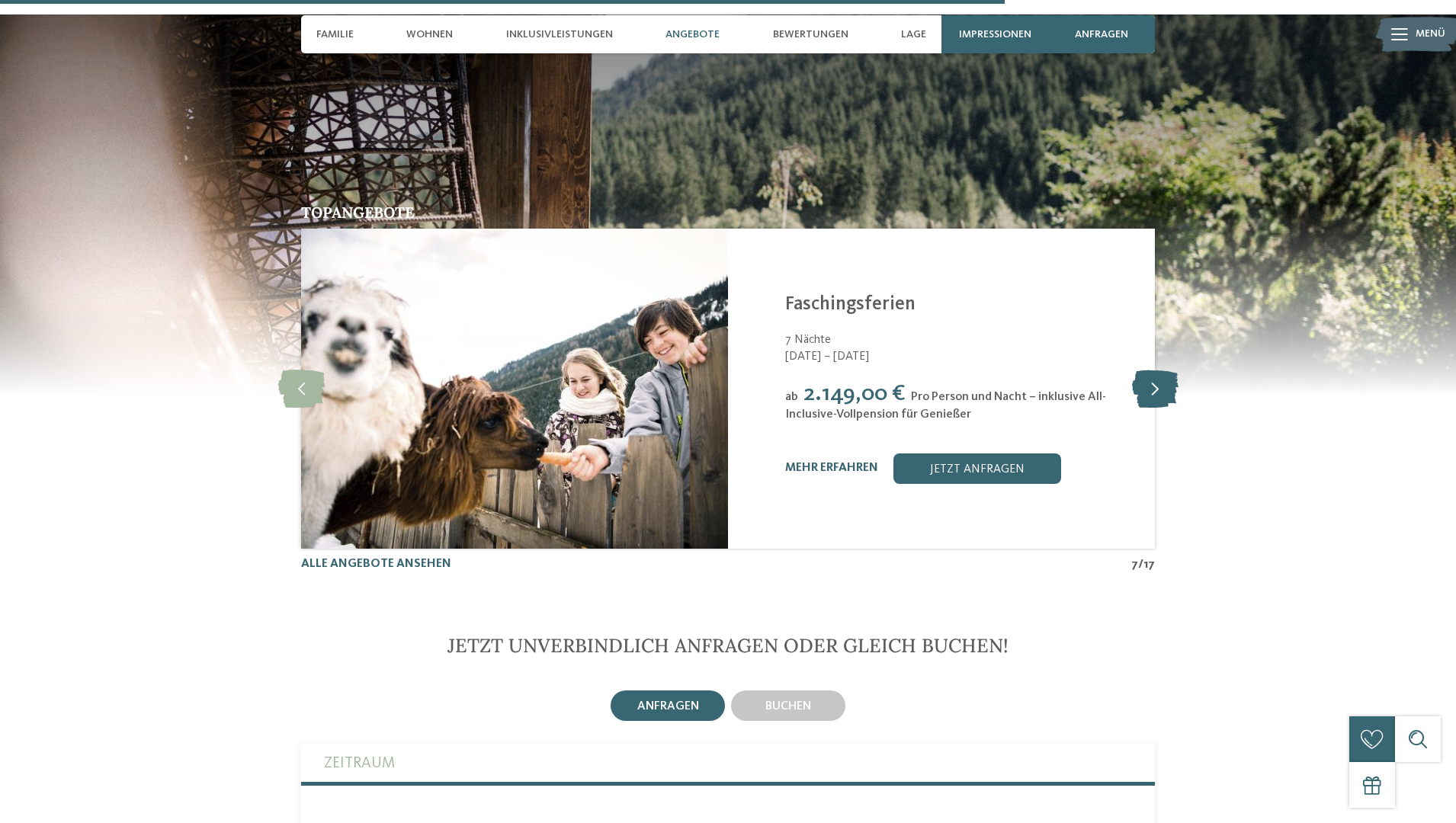
click at [1153, 369] on icon at bounding box center [1155, 388] width 47 height 38
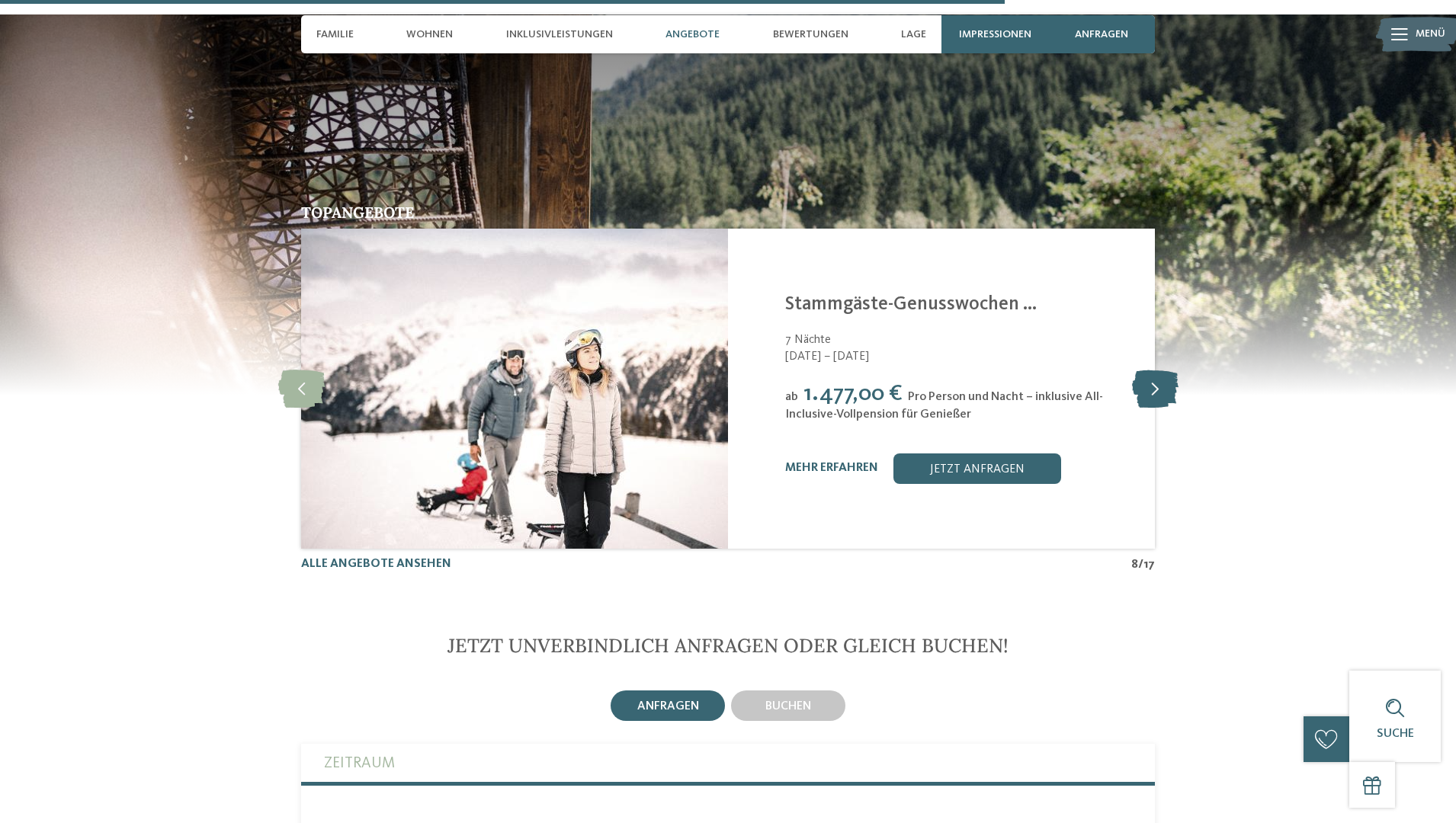
click at [1153, 369] on icon at bounding box center [1155, 388] width 47 height 38
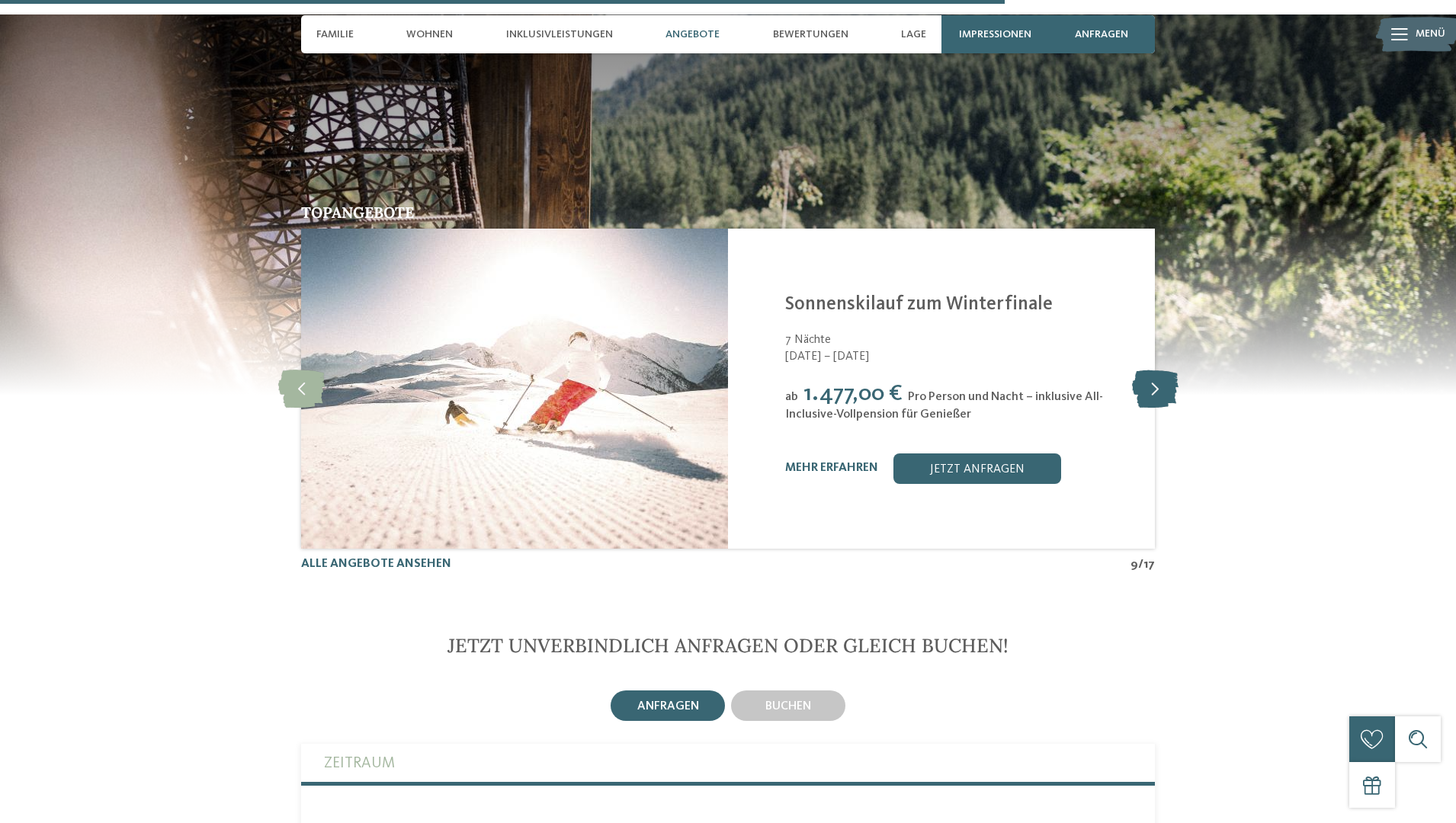
click at [1152, 369] on icon at bounding box center [1155, 388] width 47 height 38
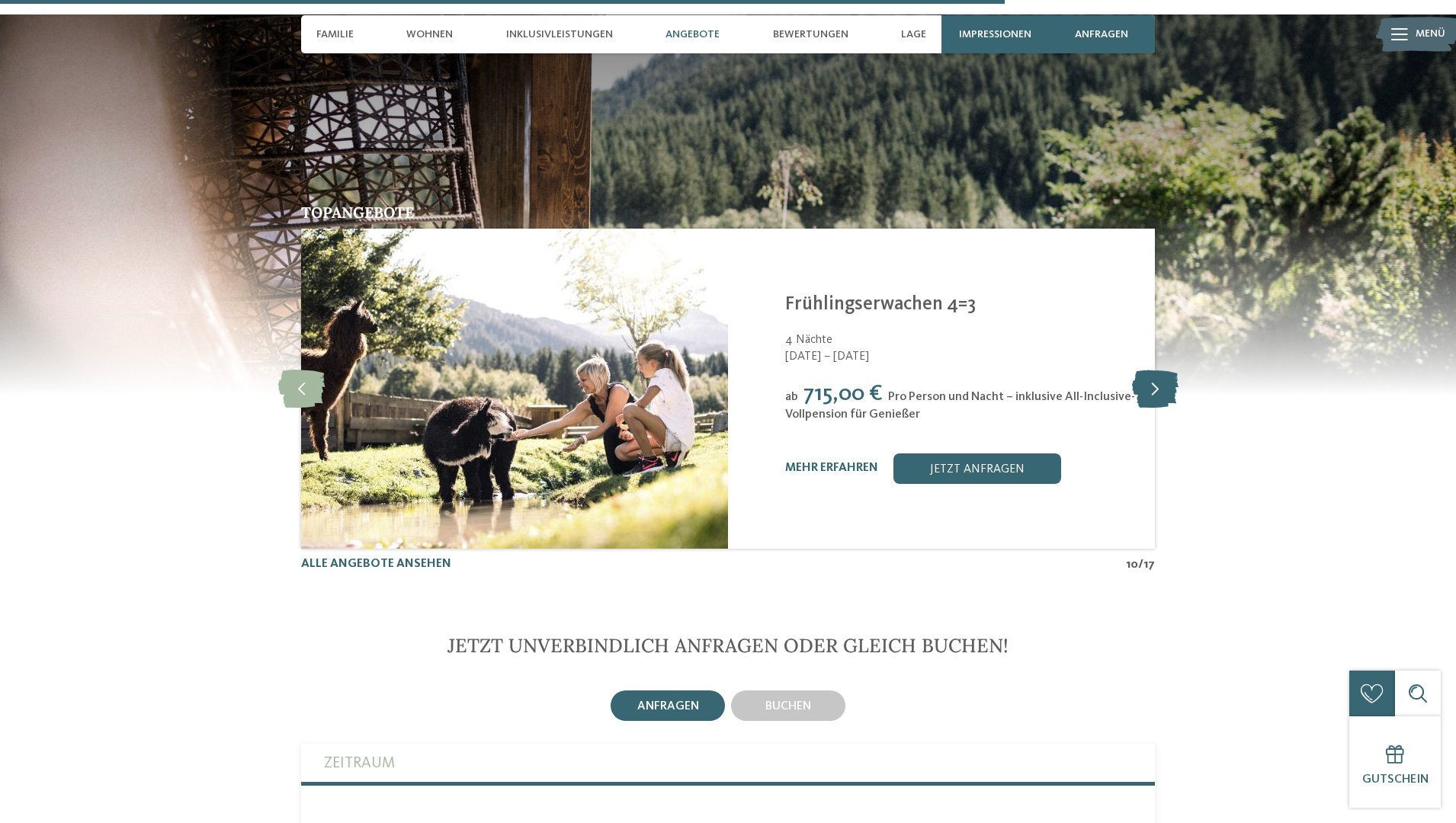
click at [1152, 369] on icon at bounding box center [1155, 388] width 47 height 38
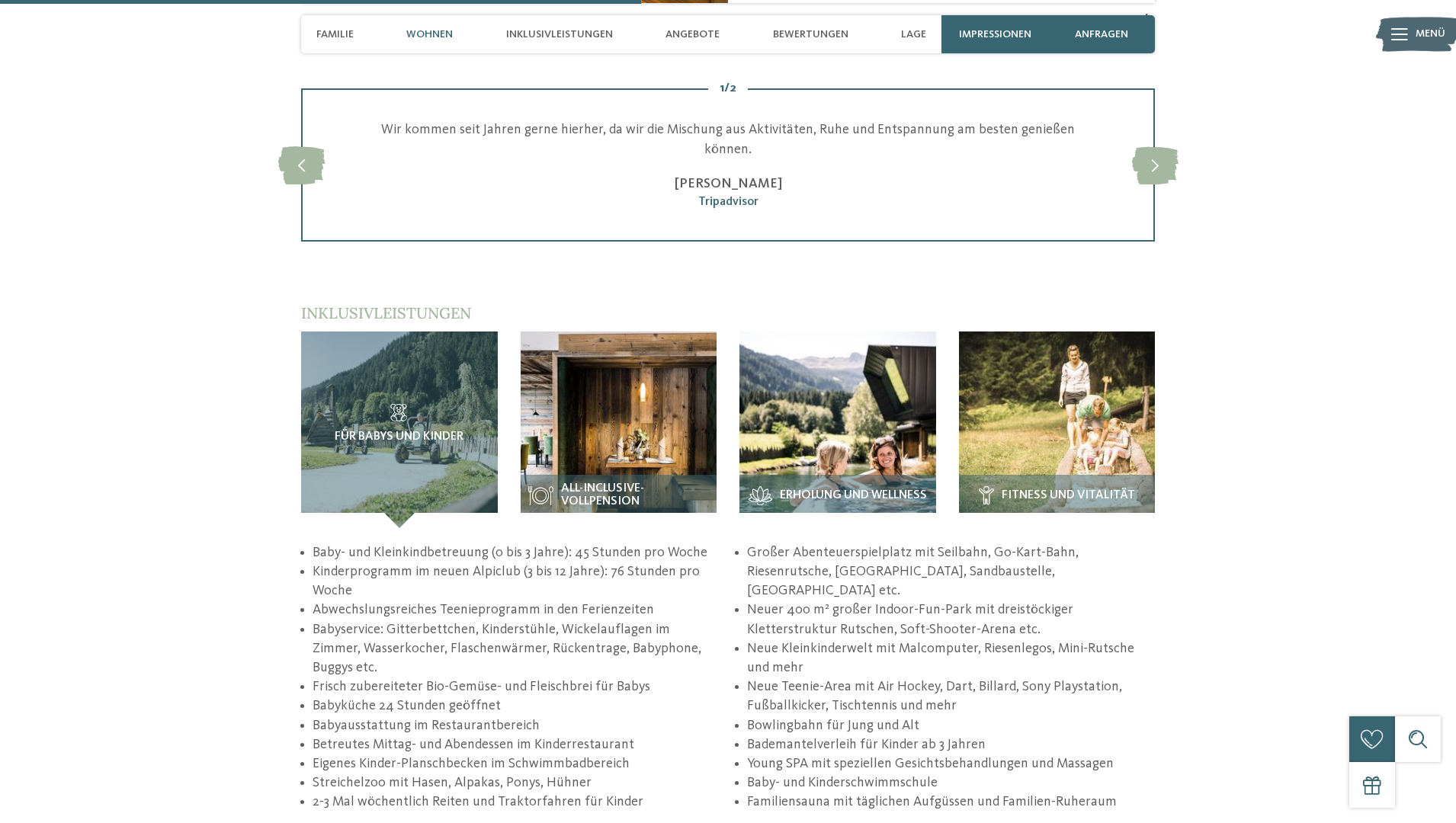
scroll to position [2414, 1]
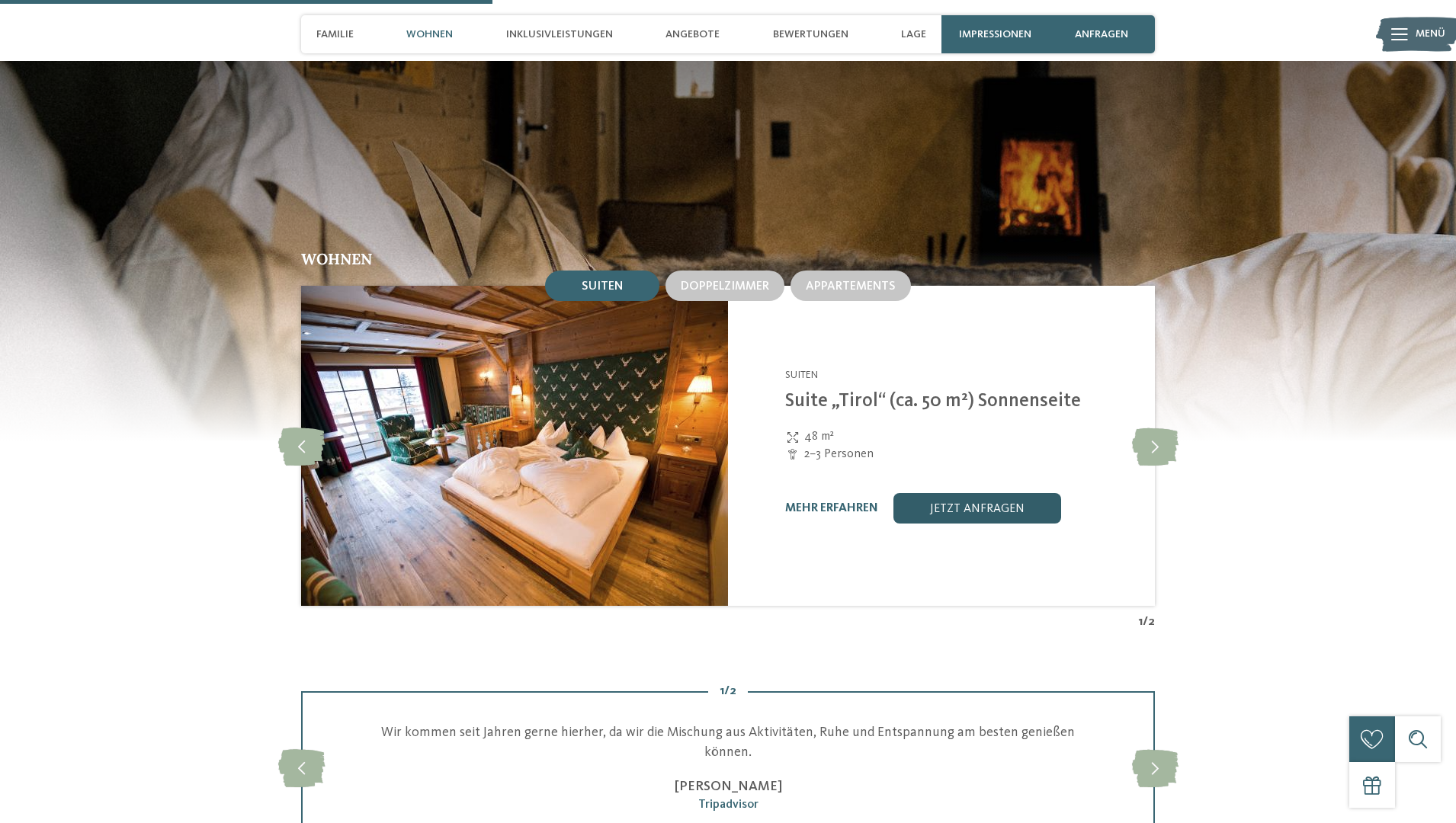
click at [990, 493] on link "jetzt anfragen" at bounding box center [978, 507] width 168 height 30
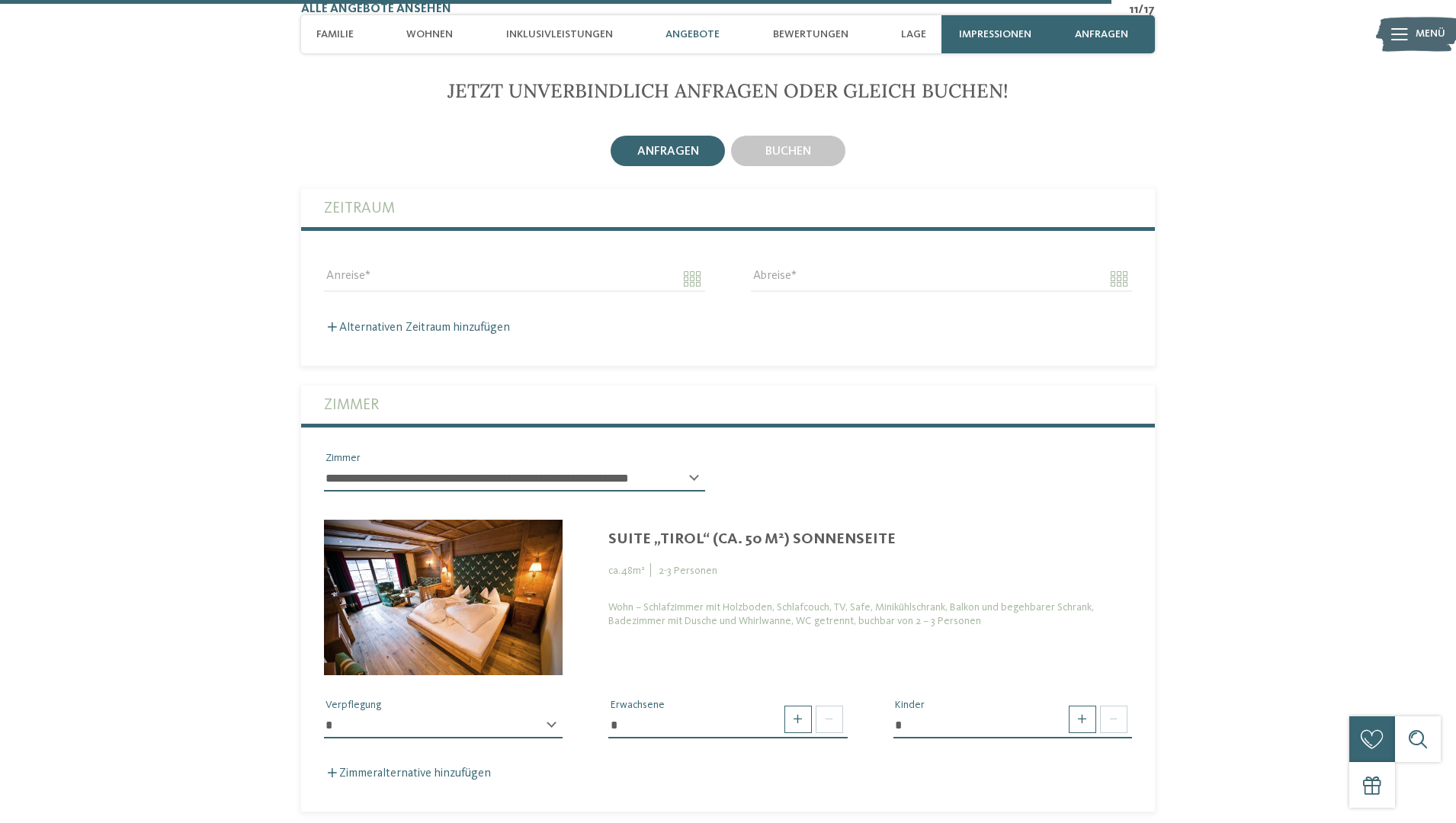
scroll to position [4374, 0]
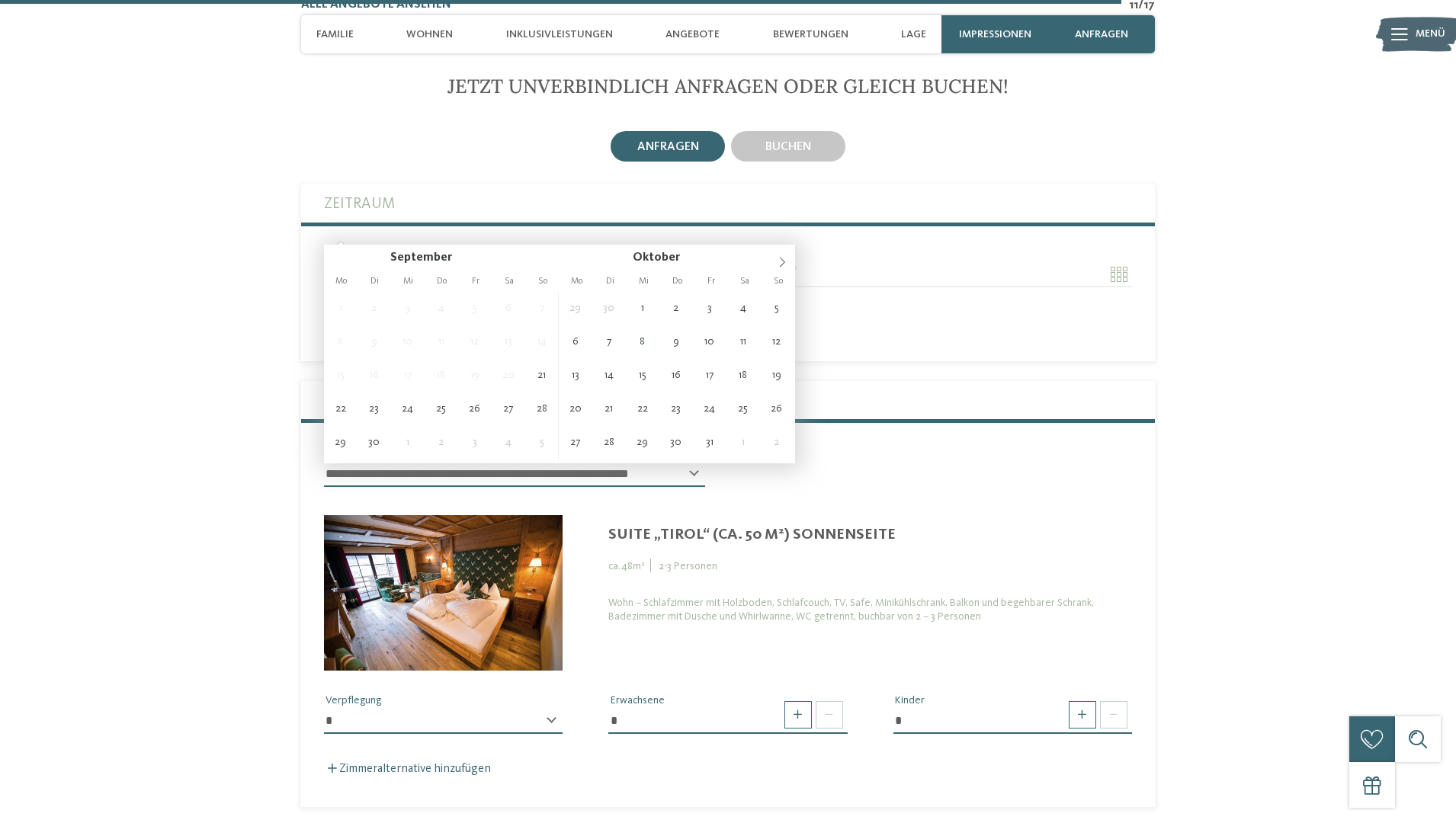
click at [427, 261] on input "Anreise" at bounding box center [514, 274] width 381 height 26
click at [778, 260] on icon at bounding box center [782, 262] width 11 height 11
click at [779, 261] on icon at bounding box center [782, 262] width 11 height 11
type input "**********"
type input "****"
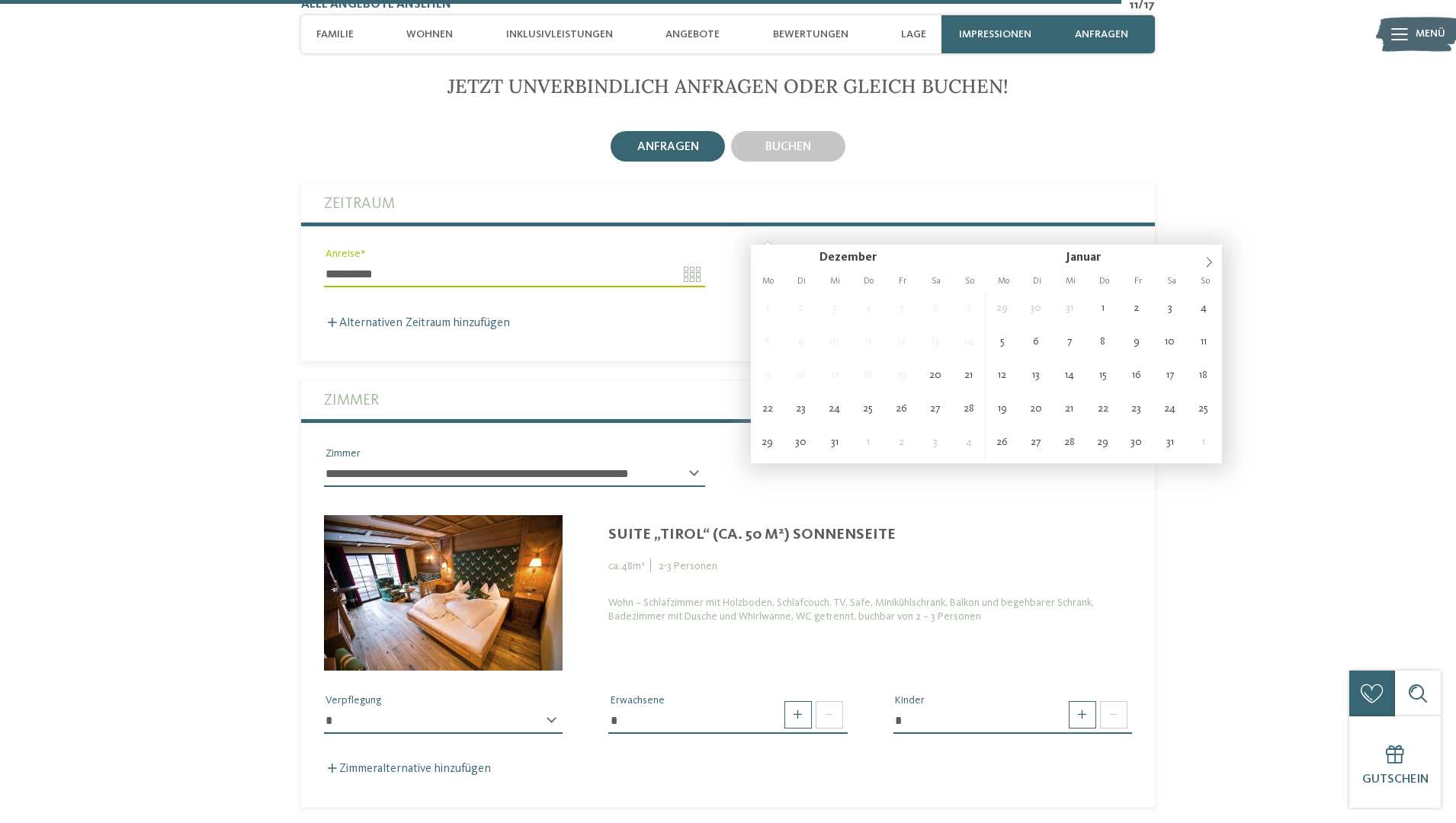
type input "**********"
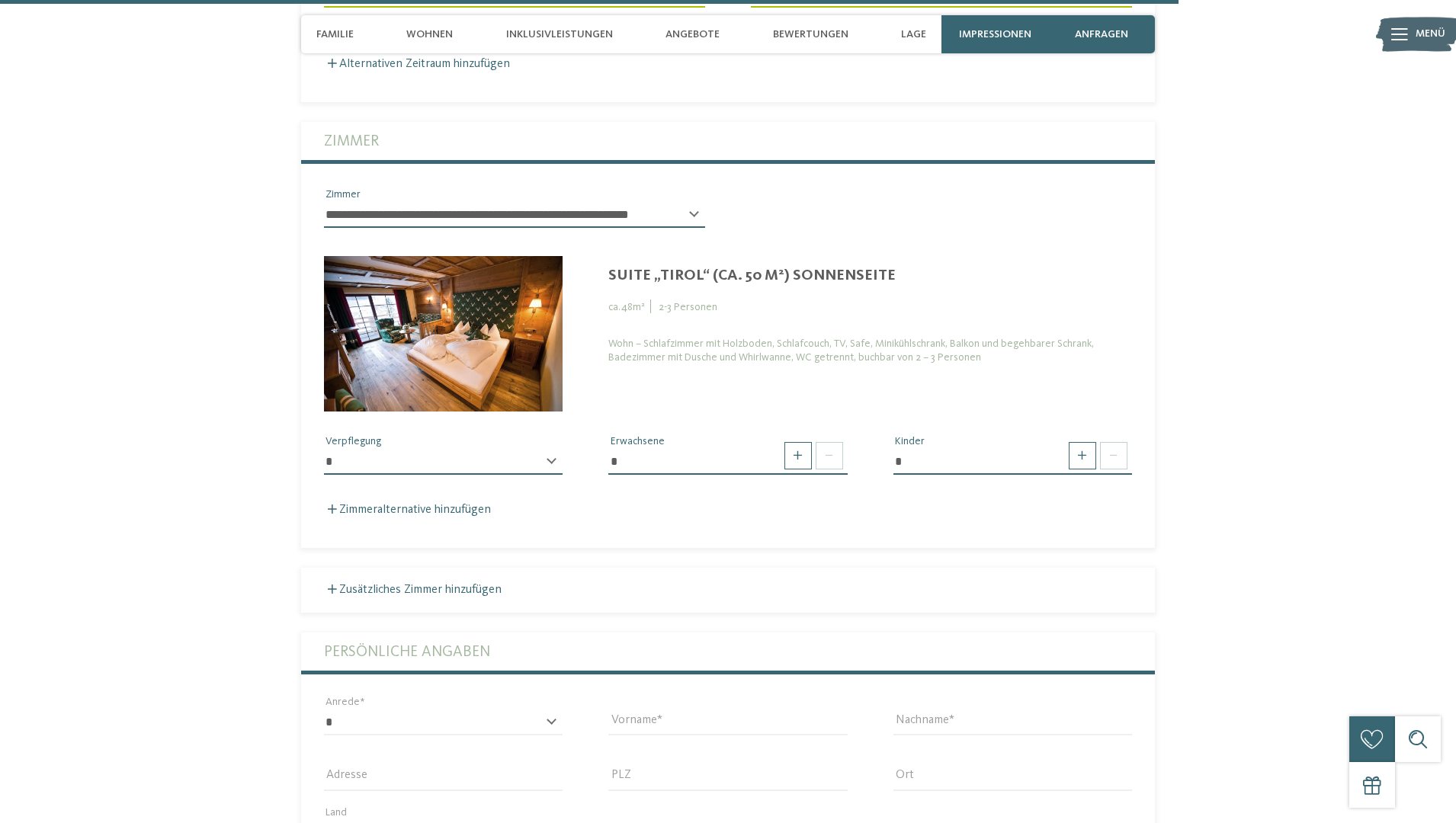
scroll to position [4655, 0]
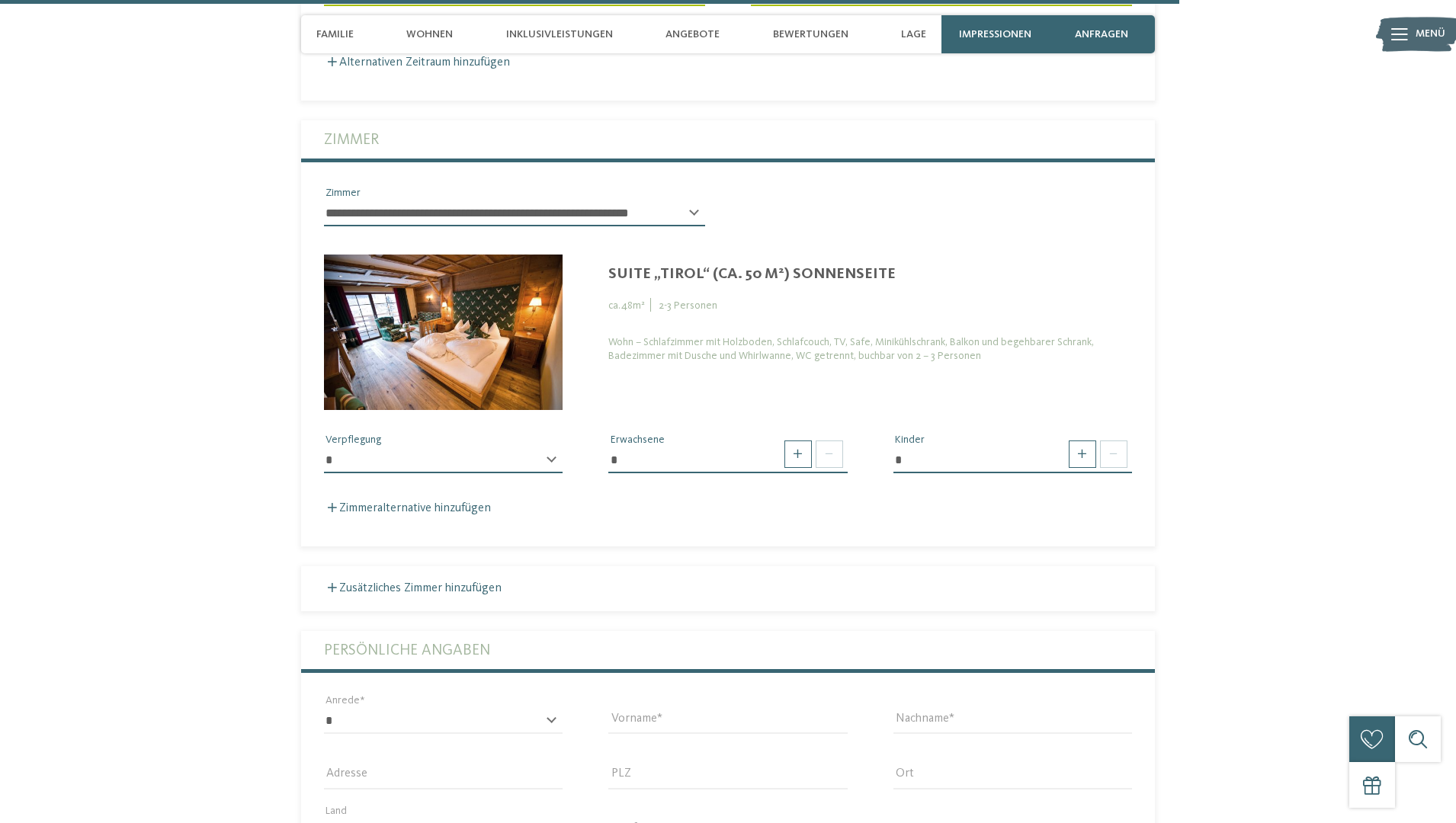
select select "*"
click at [796, 440] on span at bounding box center [798, 454] width 28 height 28
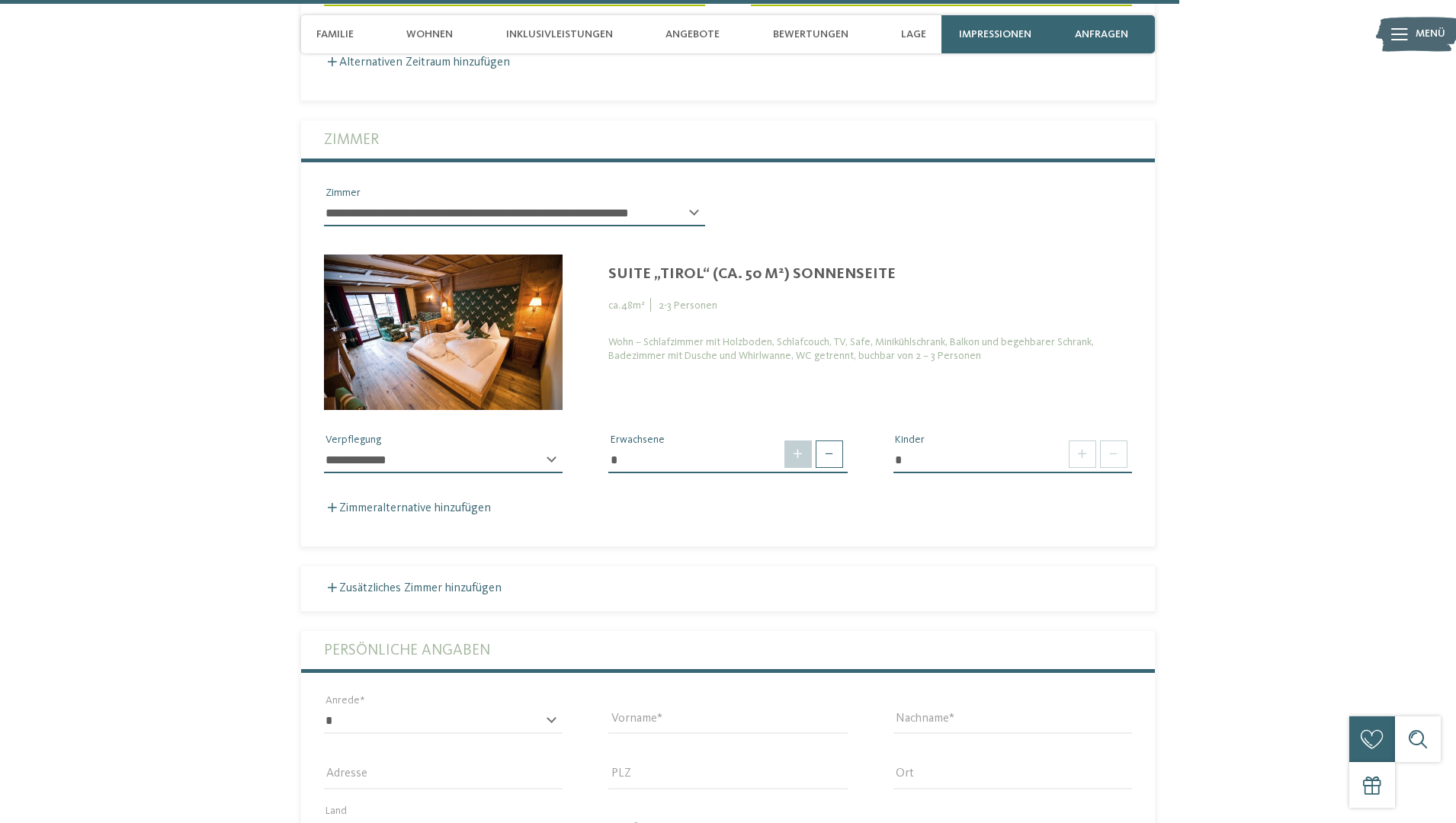
click at [796, 440] on span at bounding box center [798, 454] width 28 height 28
click at [669, 447] on input "*" at bounding box center [727, 460] width 238 height 26
click at [833, 440] on span at bounding box center [830, 454] width 28 height 28
type input "*"
click at [1074, 440] on span at bounding box center [1083, 454] width 28 height 28
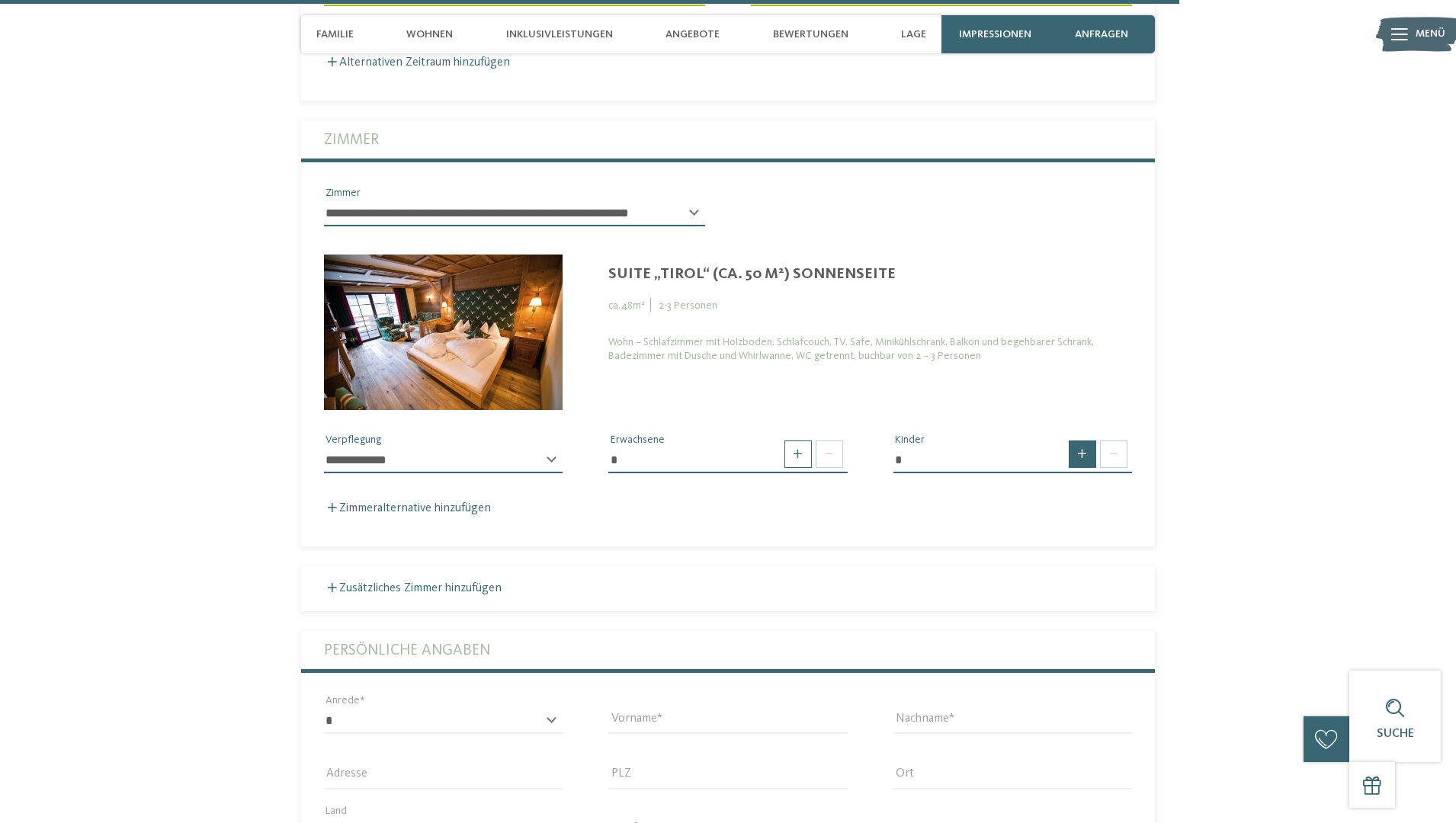
type input "*"
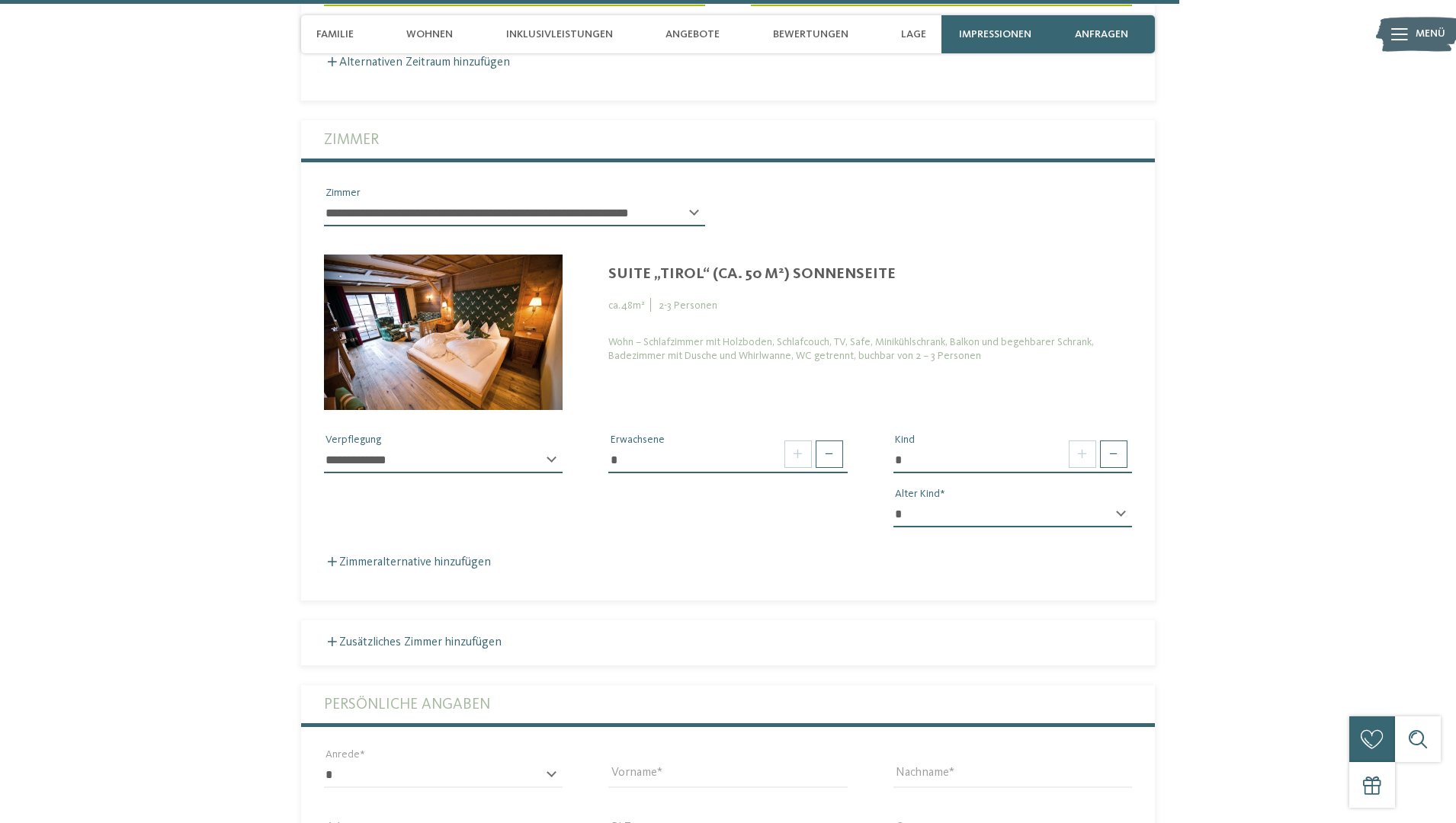
select select "*"
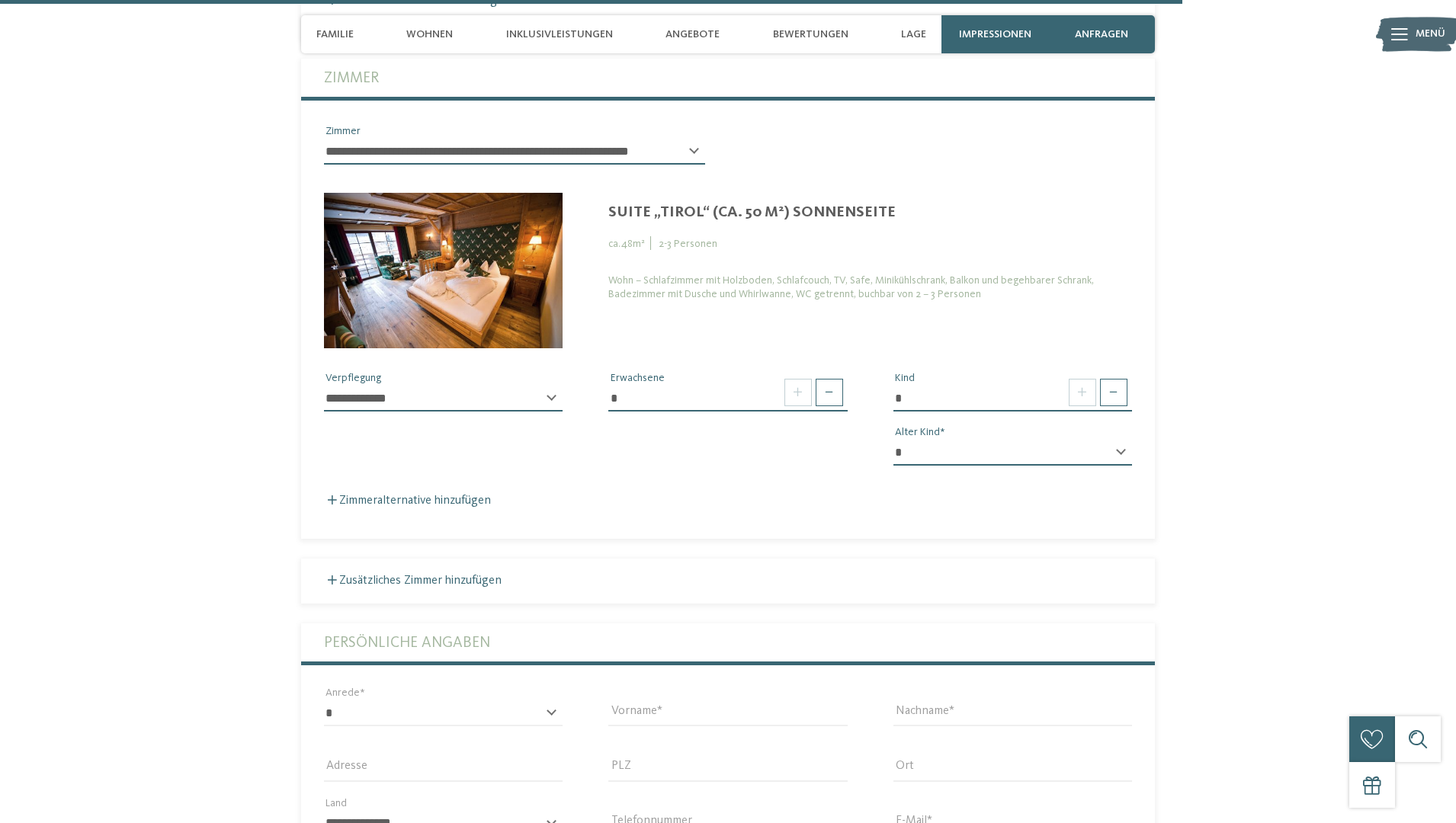
scroll to position [4722, 0]
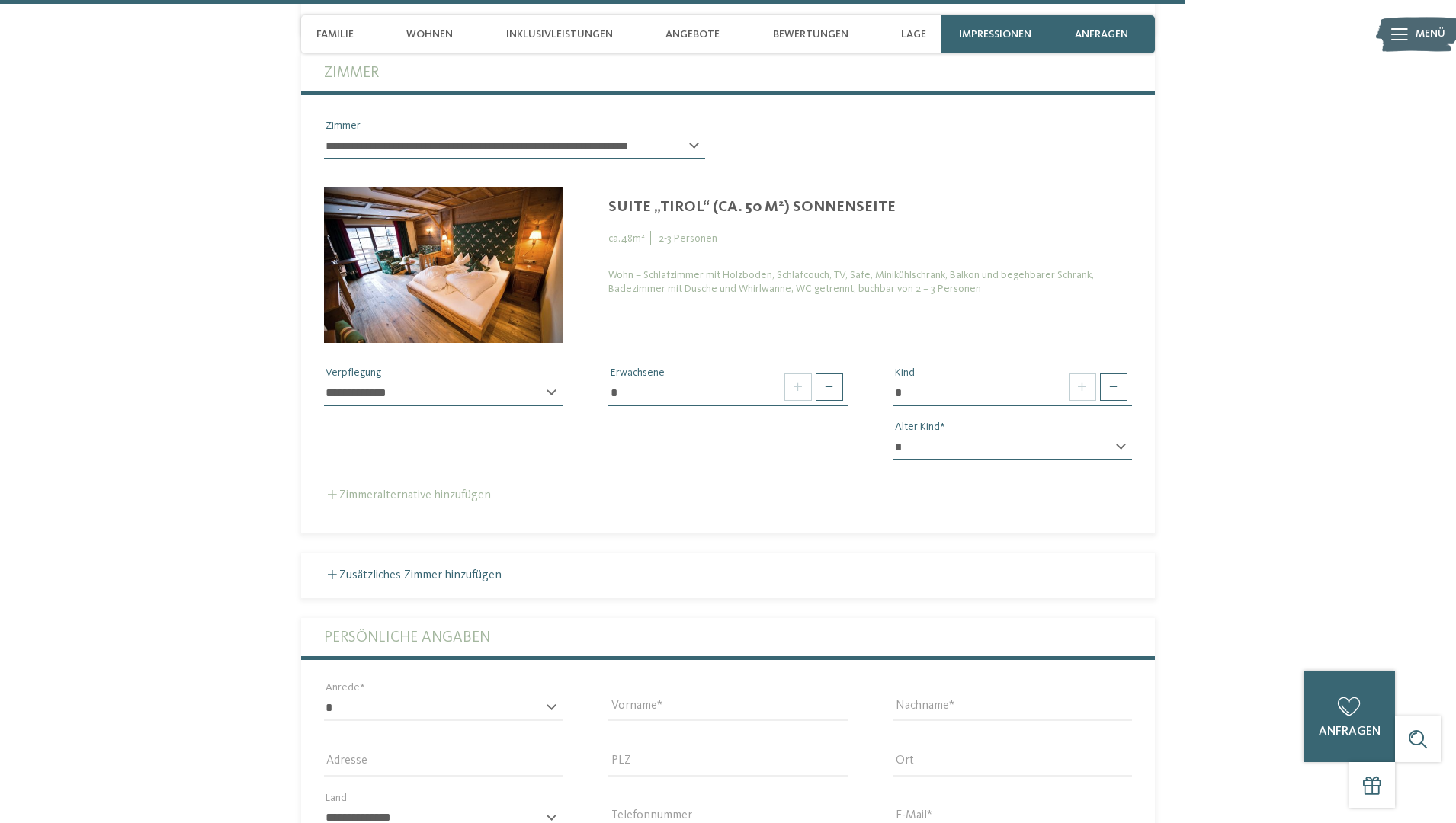
click at [421, 489] on label "Zimmeralternative hinzufügen" at bounding box center [407, 495] width 167 height 12
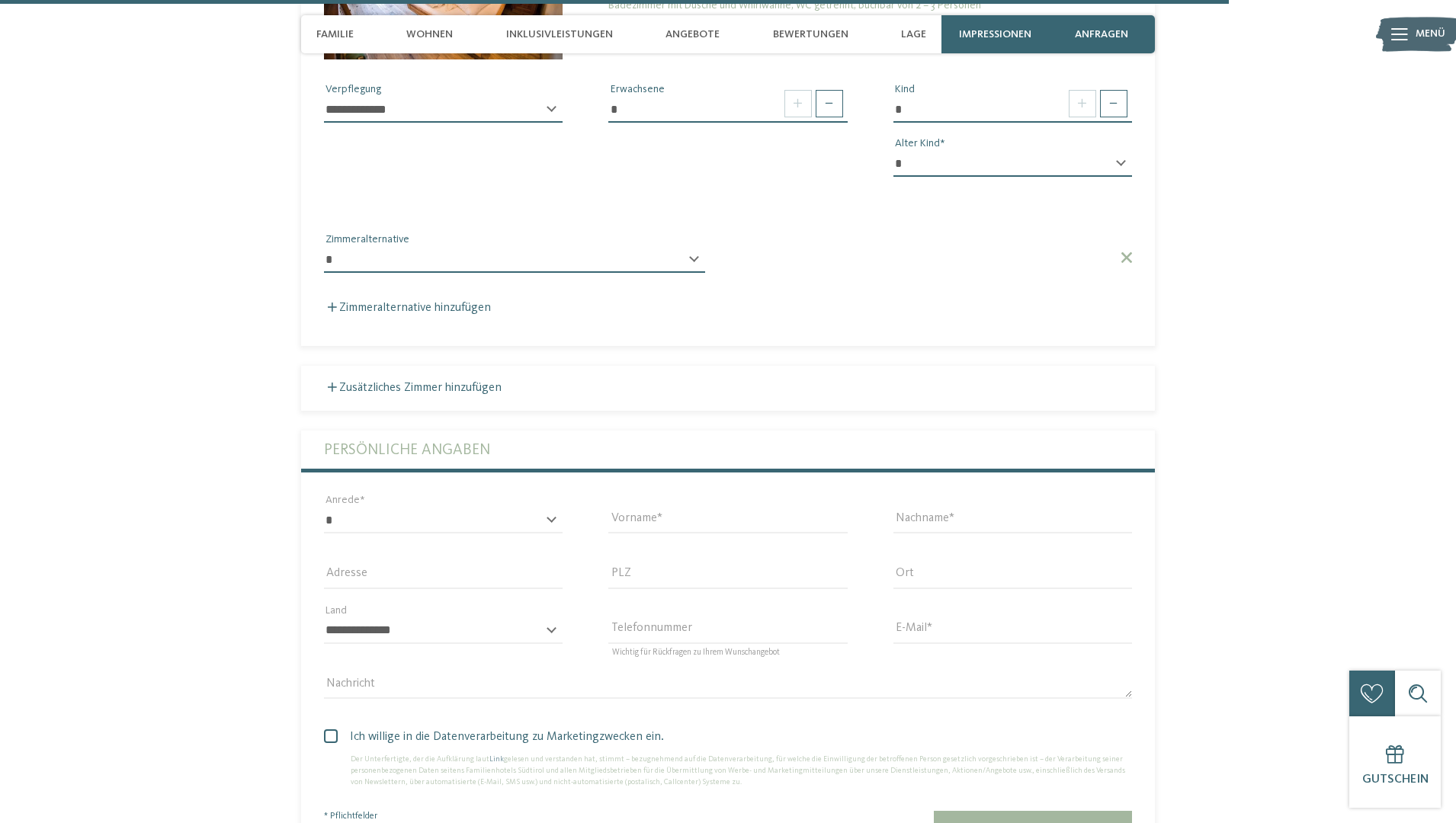
scroll to position [5006, 0]
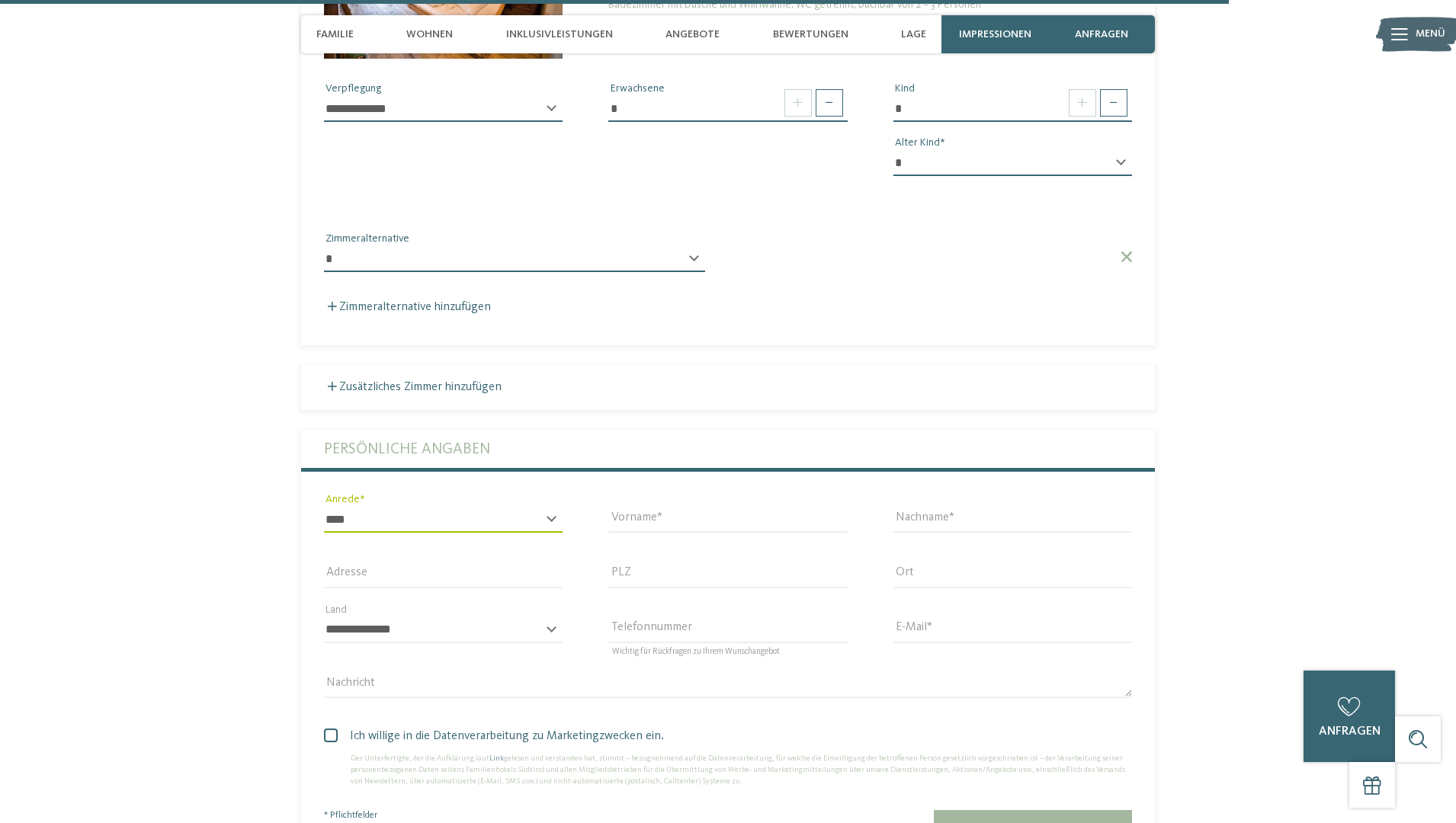
select select "*"
type input "*******"
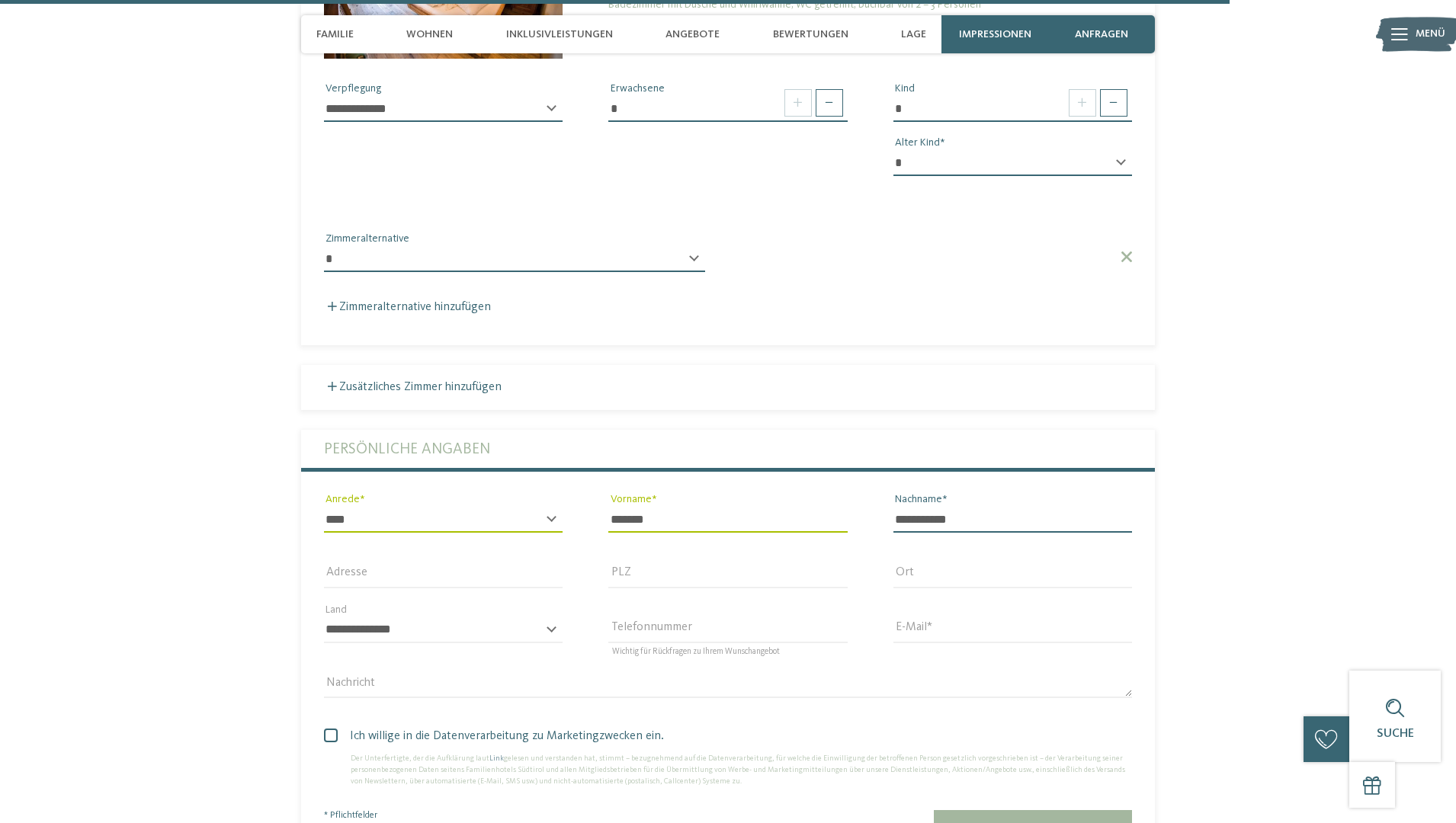
scroll to position [5058, 0]
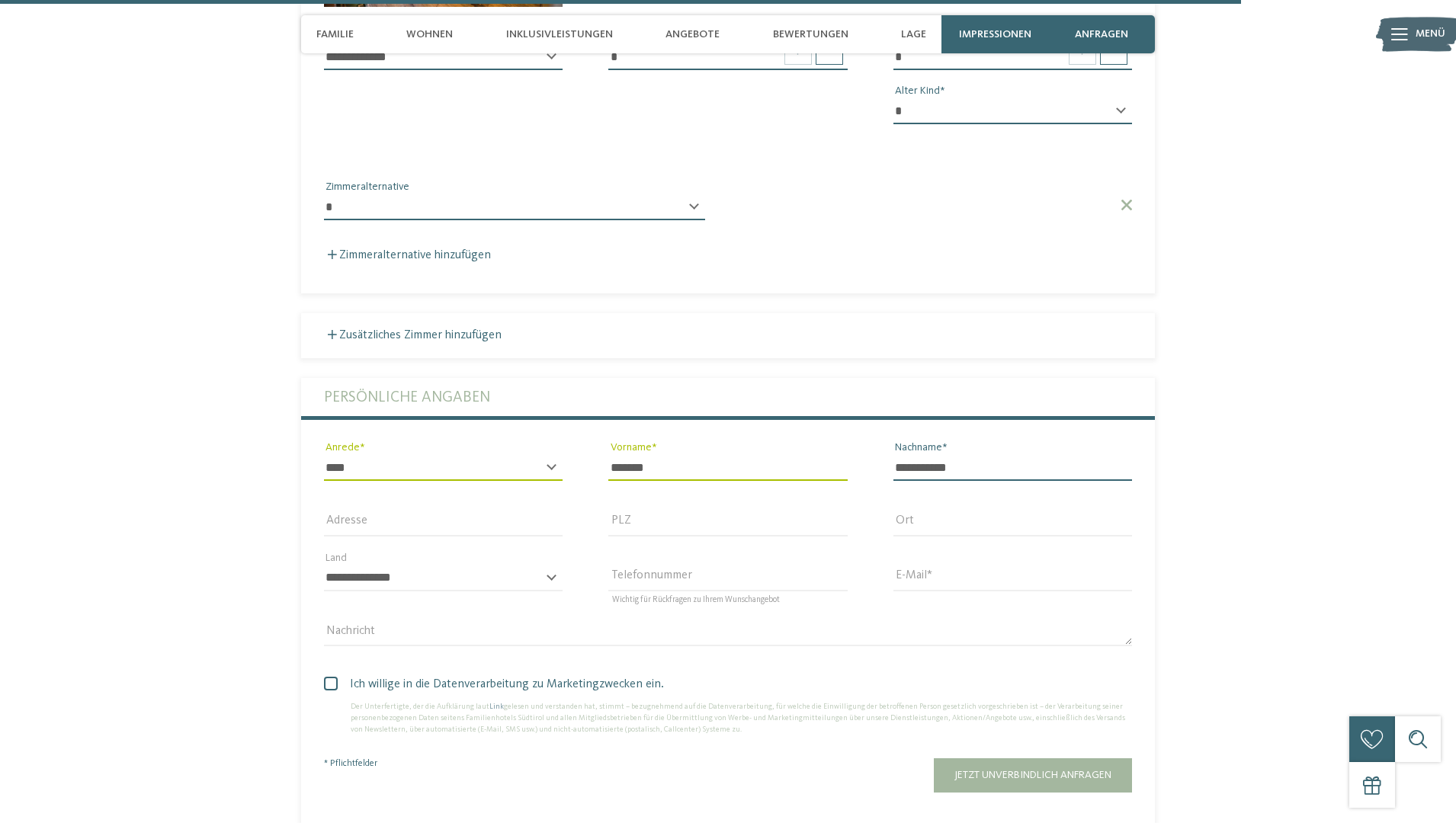
type input "**********"
select select "**"
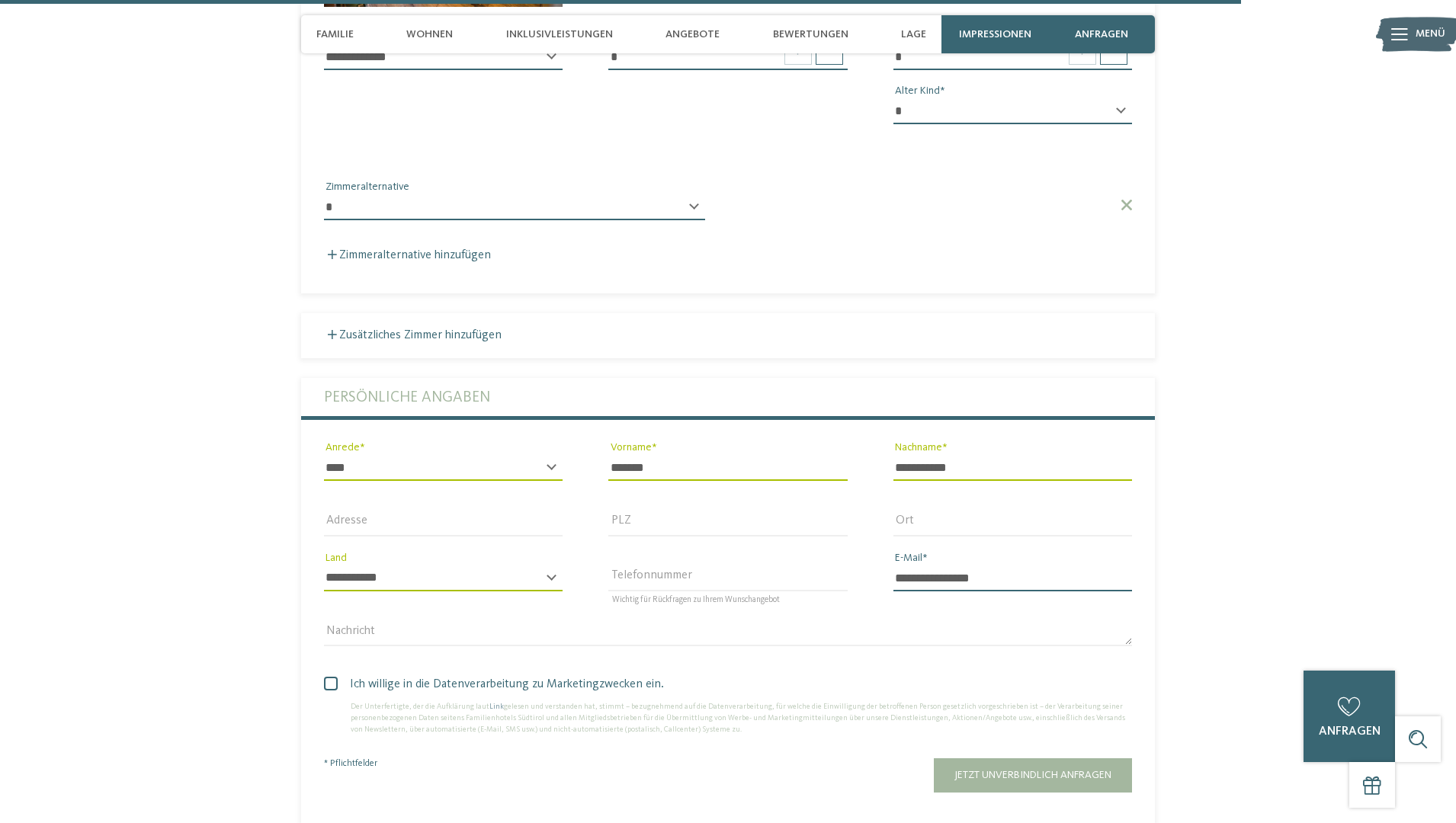
click at [915, 565] on input "**********" at bounding box center [1013, 578] width 238 height 26
type input "**********"
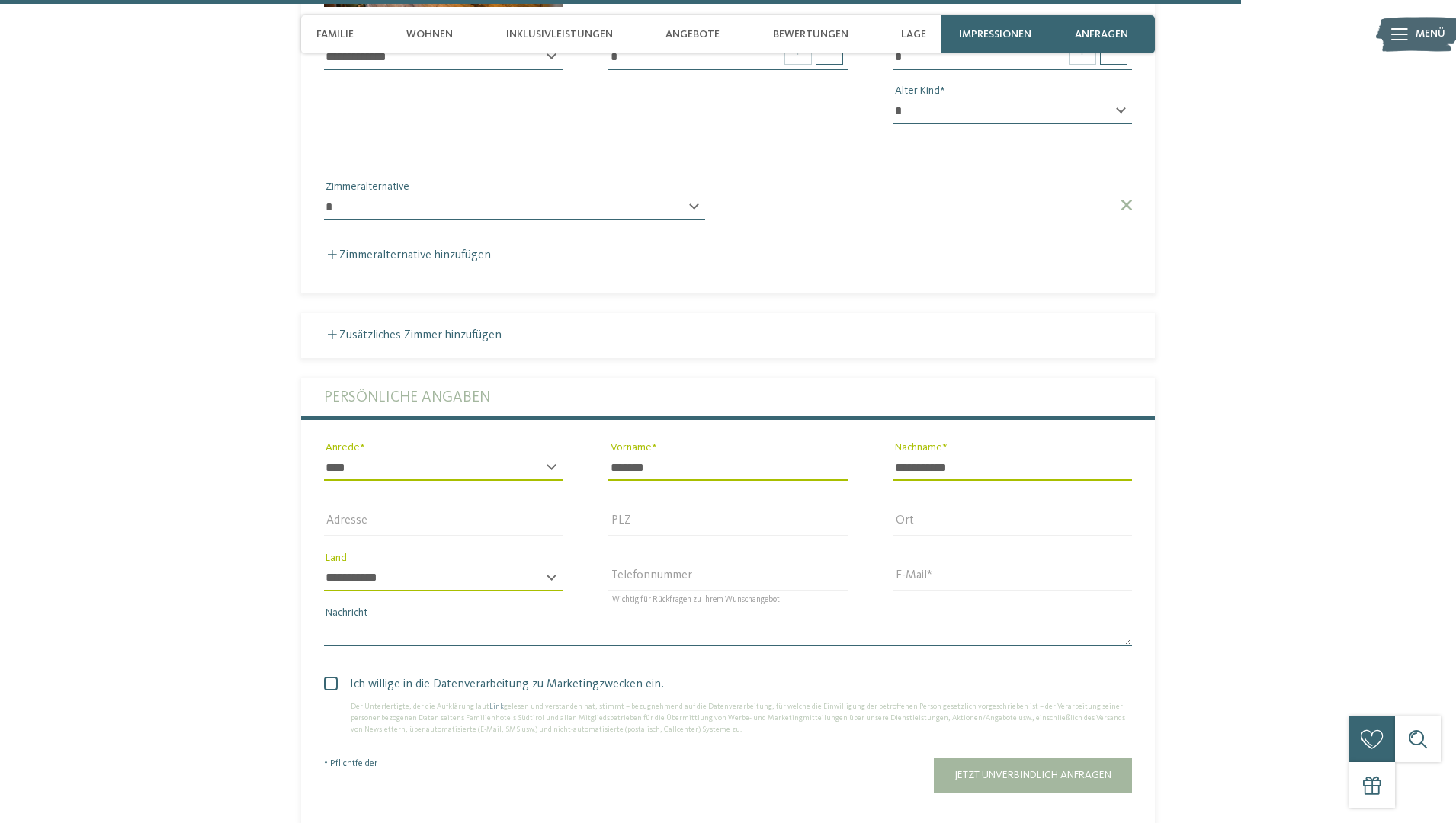
click at [514, 620] on textarea "Nachricht" at bounding box center [728, 633] width 808 height 26
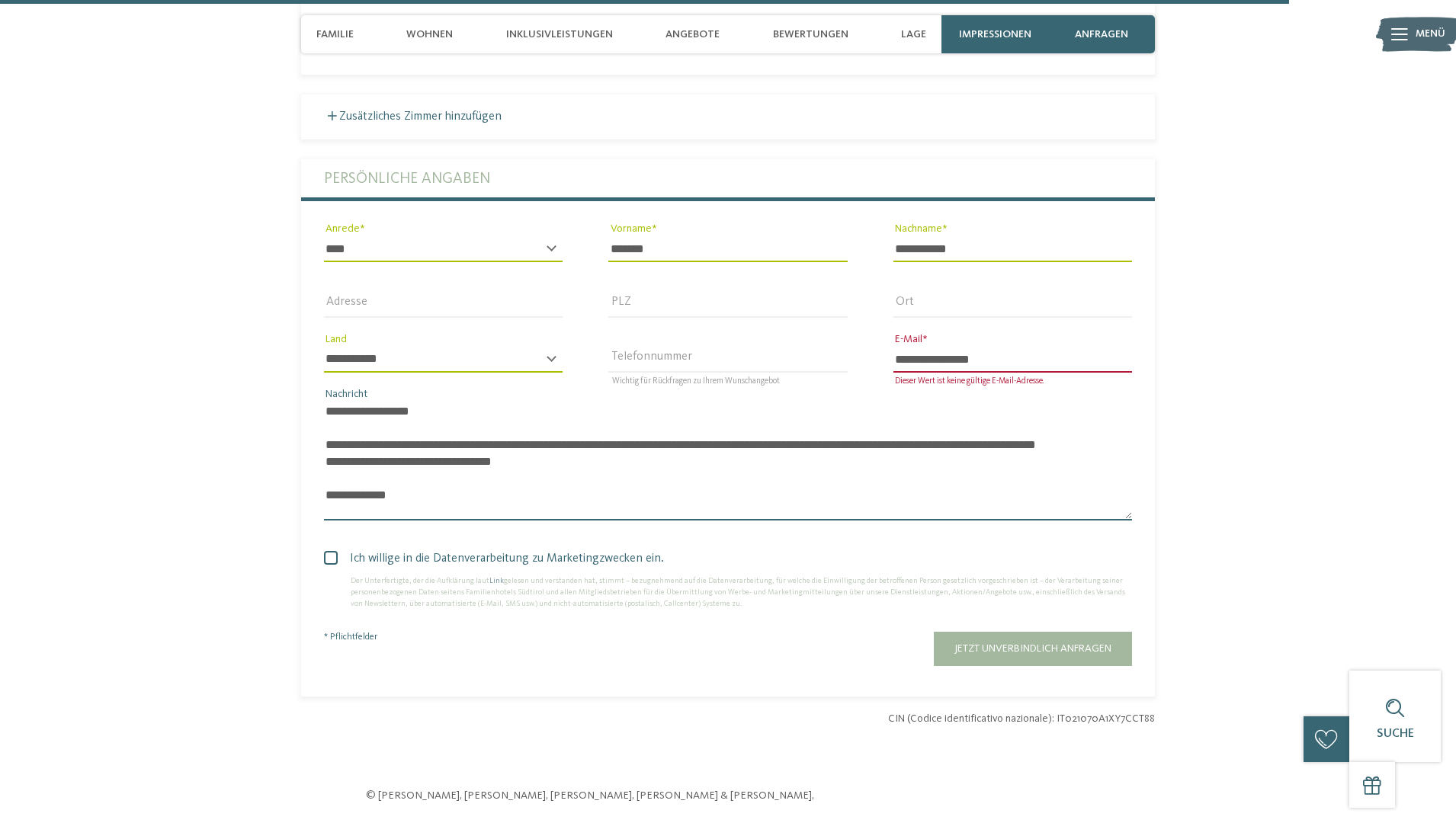
scroll to position [0, 0]
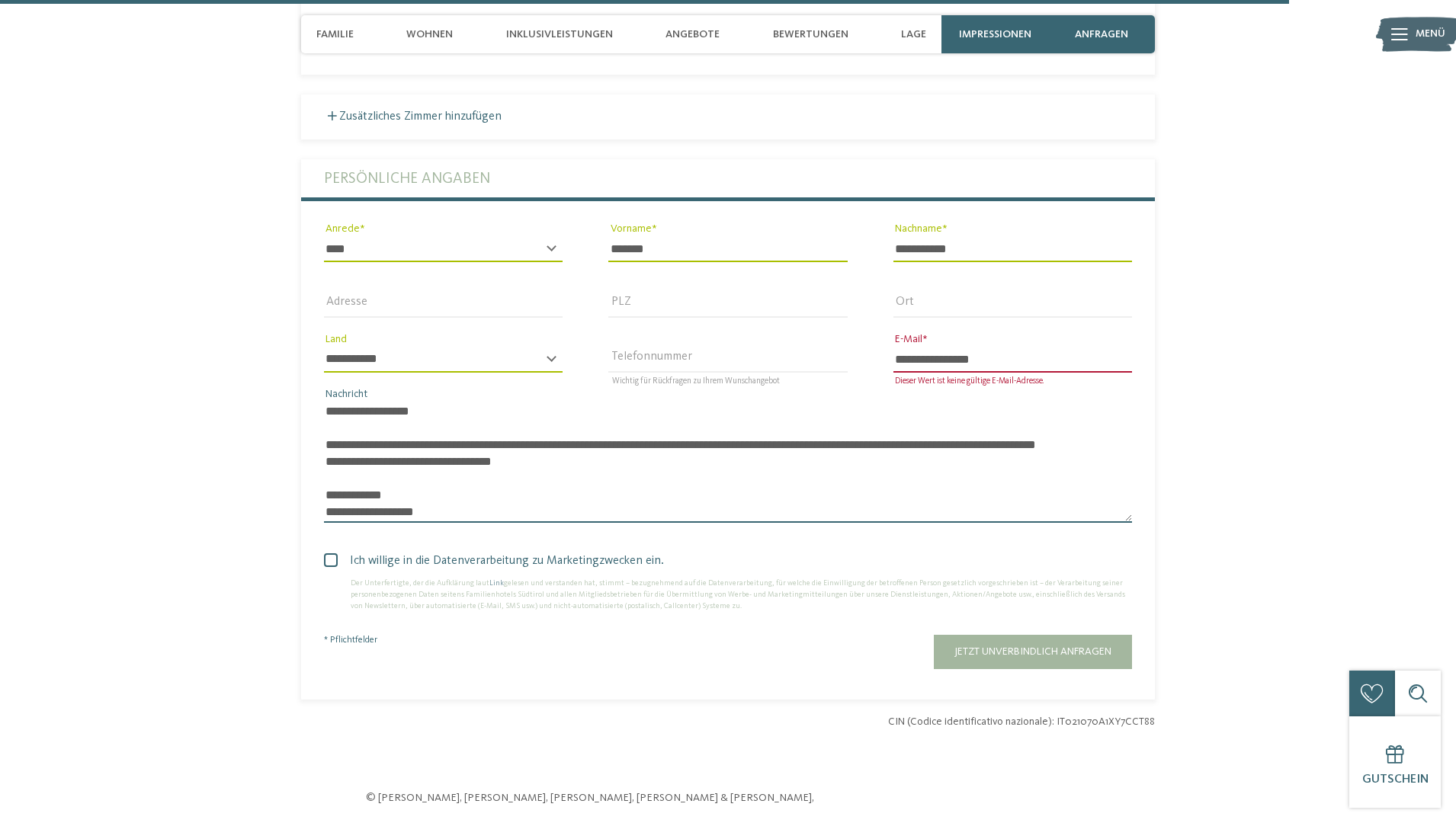
type textarea "**********"
click at [338, 551] on span "Ich willige in die Datenverarbeitung zu Marketingzwecken ein." at bounding box center [734, 560] width 797 height 18
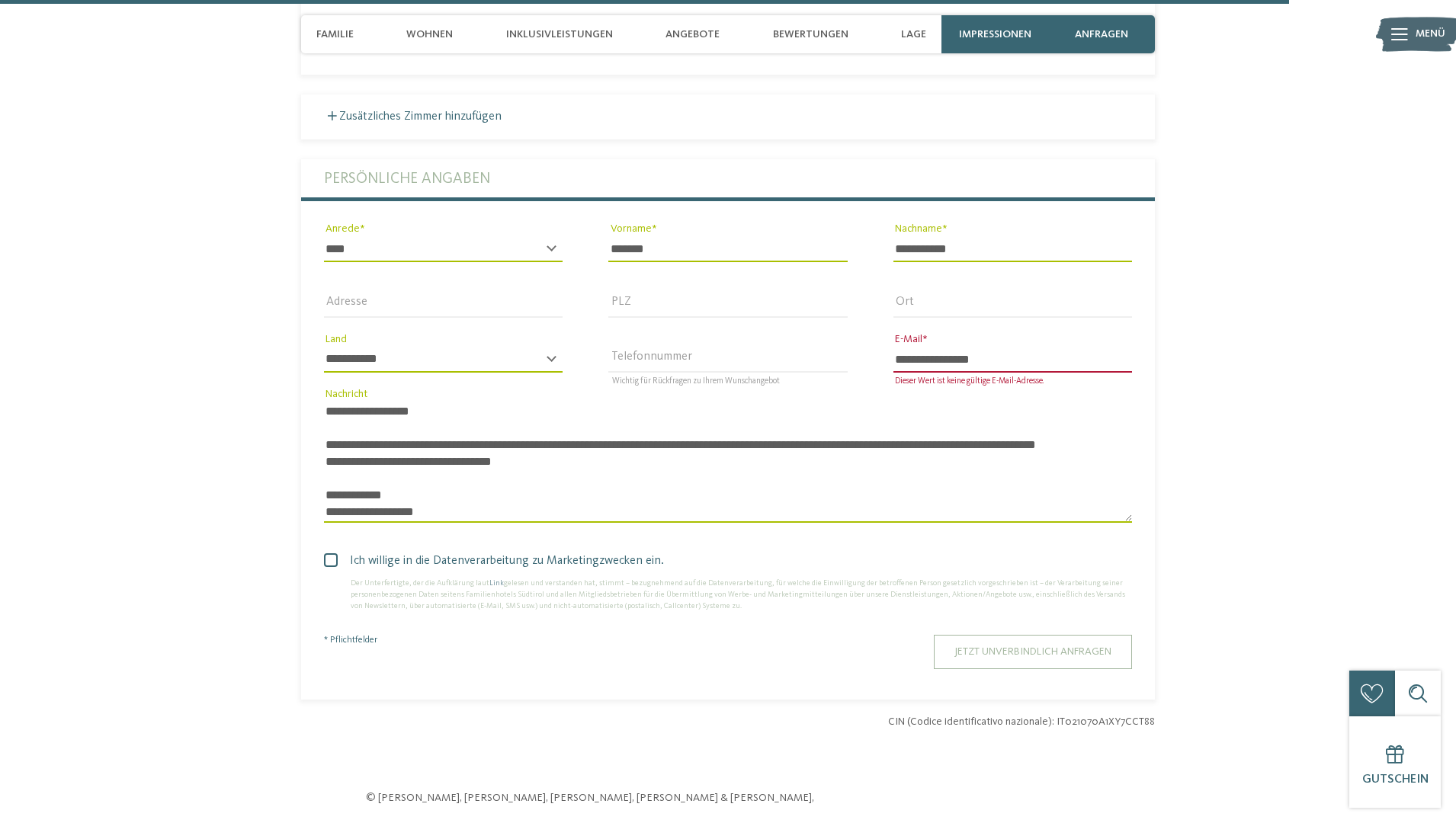
click at [1008, 646] on span "Jetzt unverbindlich anfragen" at bounding box center [1033, 651] width 157 height 11
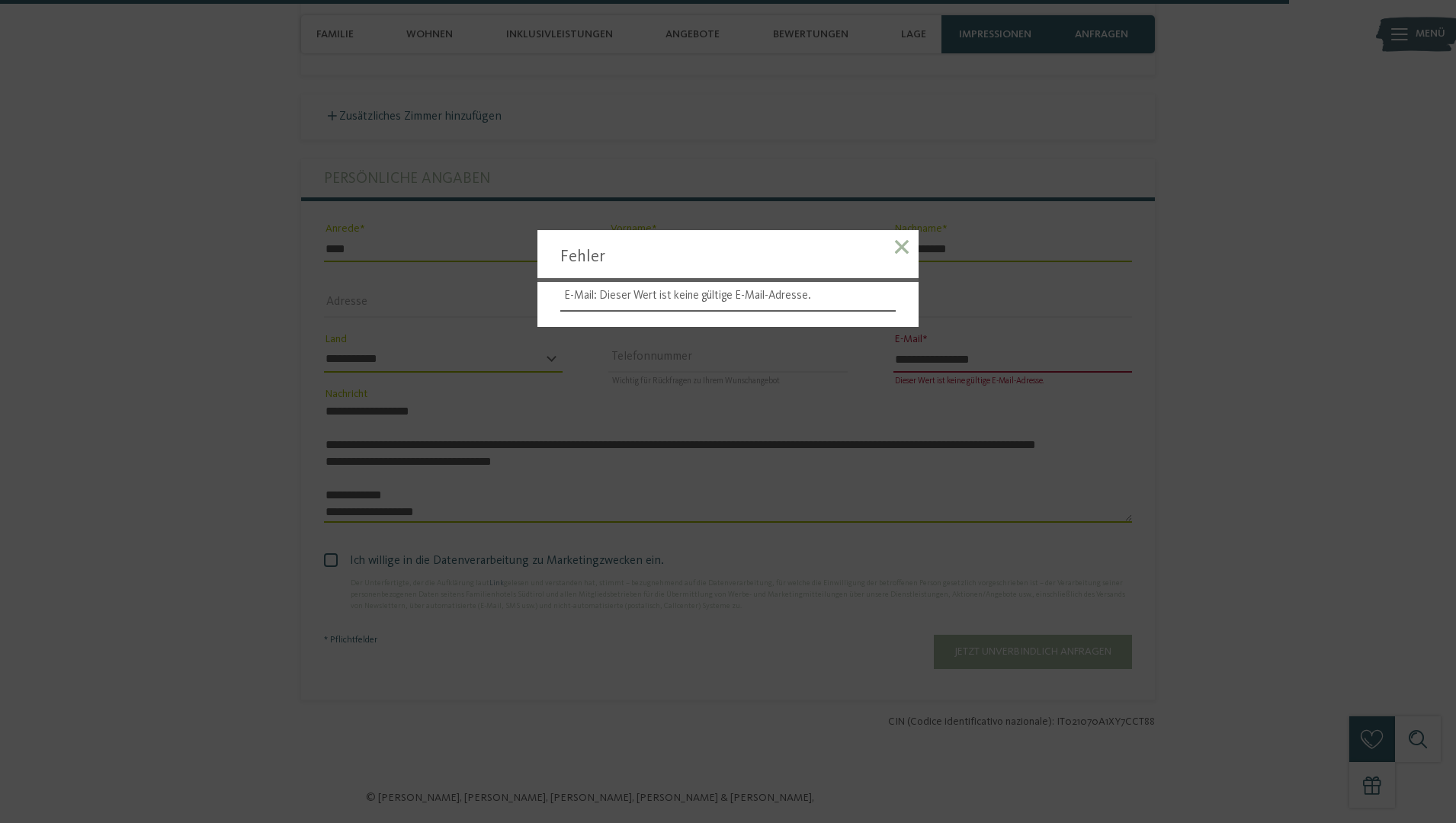
click at [901, 249] on span at bounding box center [902, 246] width 14 height 14
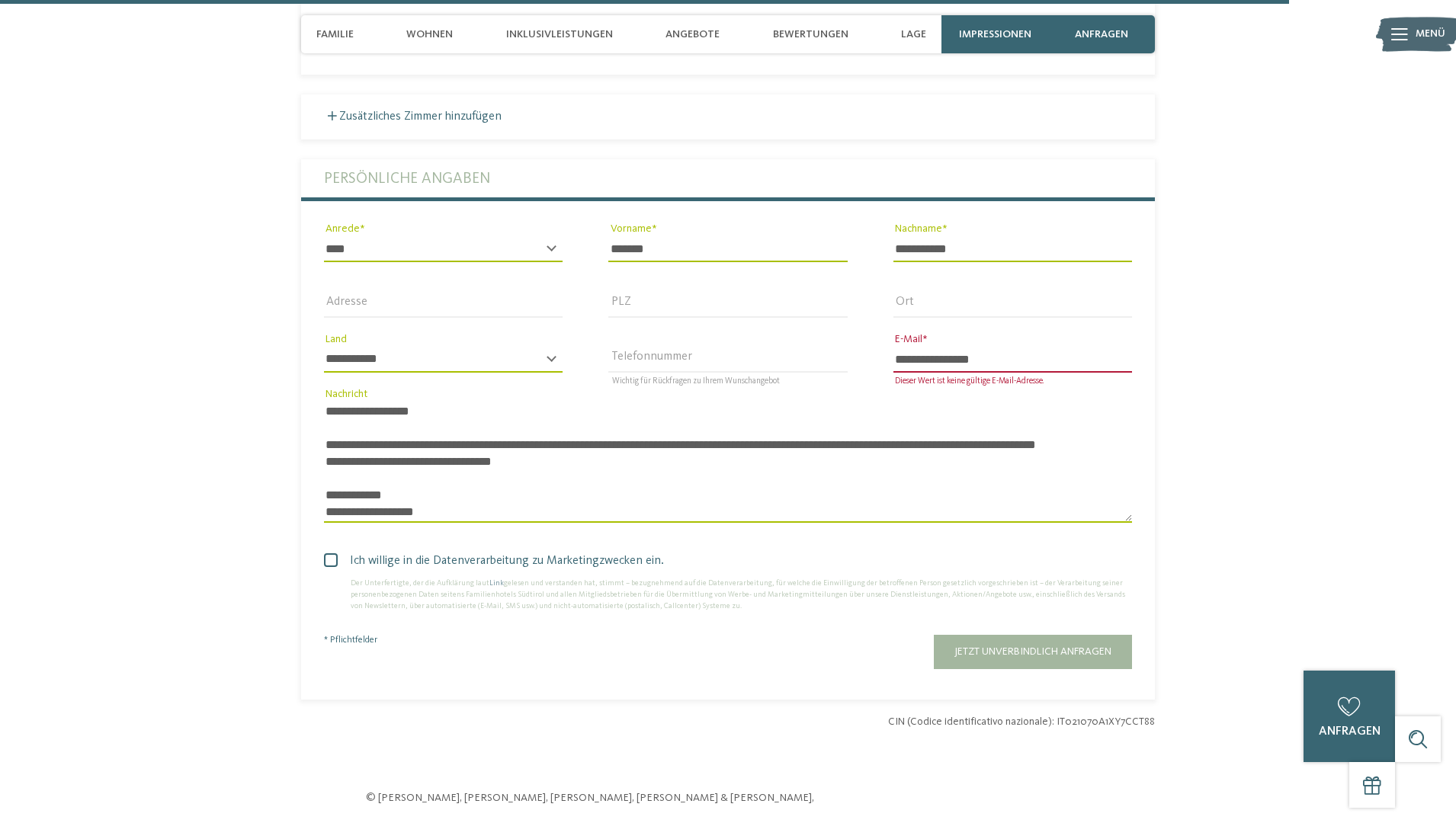
click at [921, 347] on input "**********" at bounding box center [1013, 360] width 238 height 26
click at [951, 551] on span "Ich willige in die Datenverarbeitung zu Marketingzwecken ein." at bounding box center [734, 560] width 797 height 18
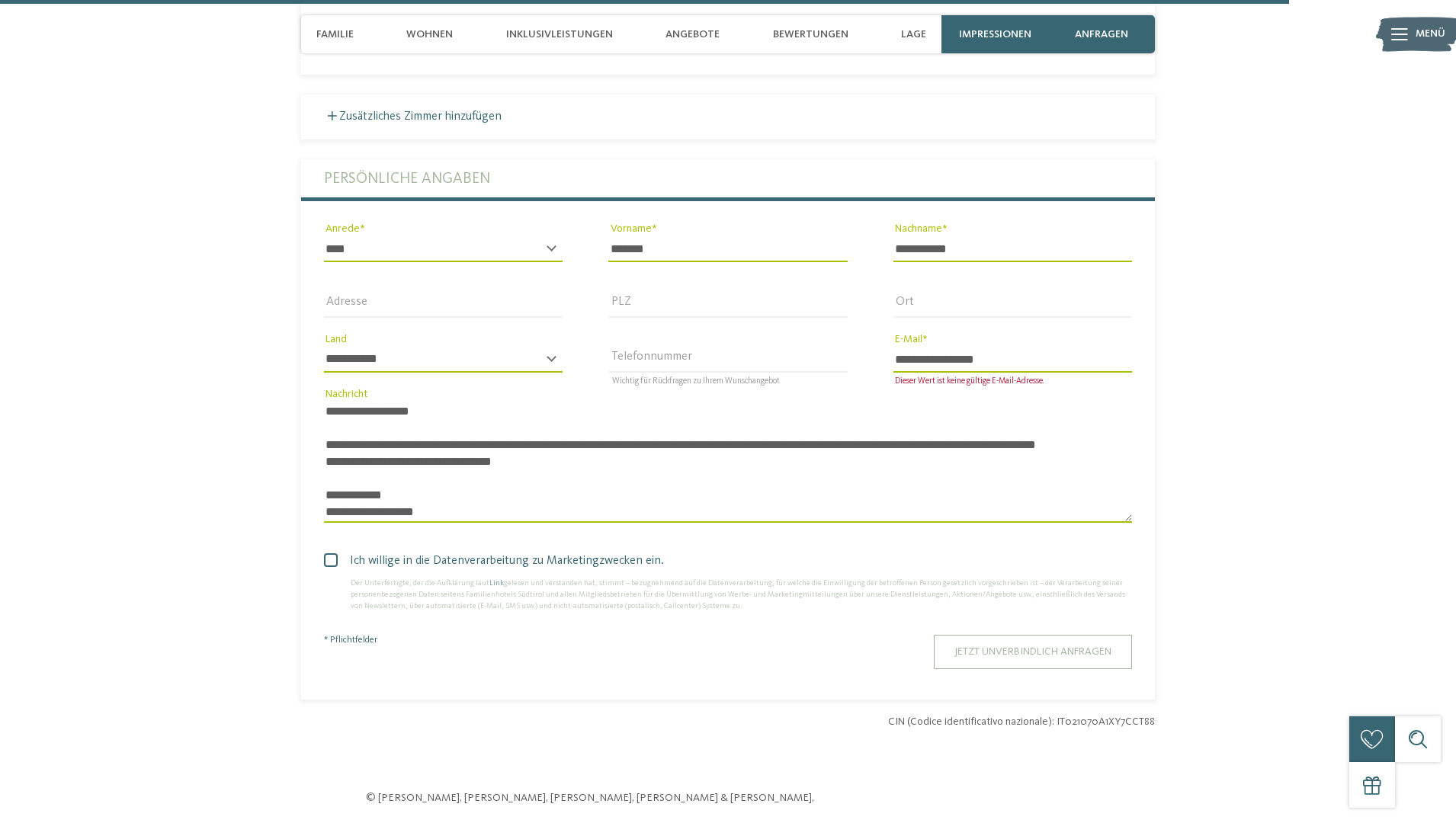
click at [1001, 646] on span "Jetzt unverbindlich anfragen" at bounding box center [1033, 651] width 157 height 11
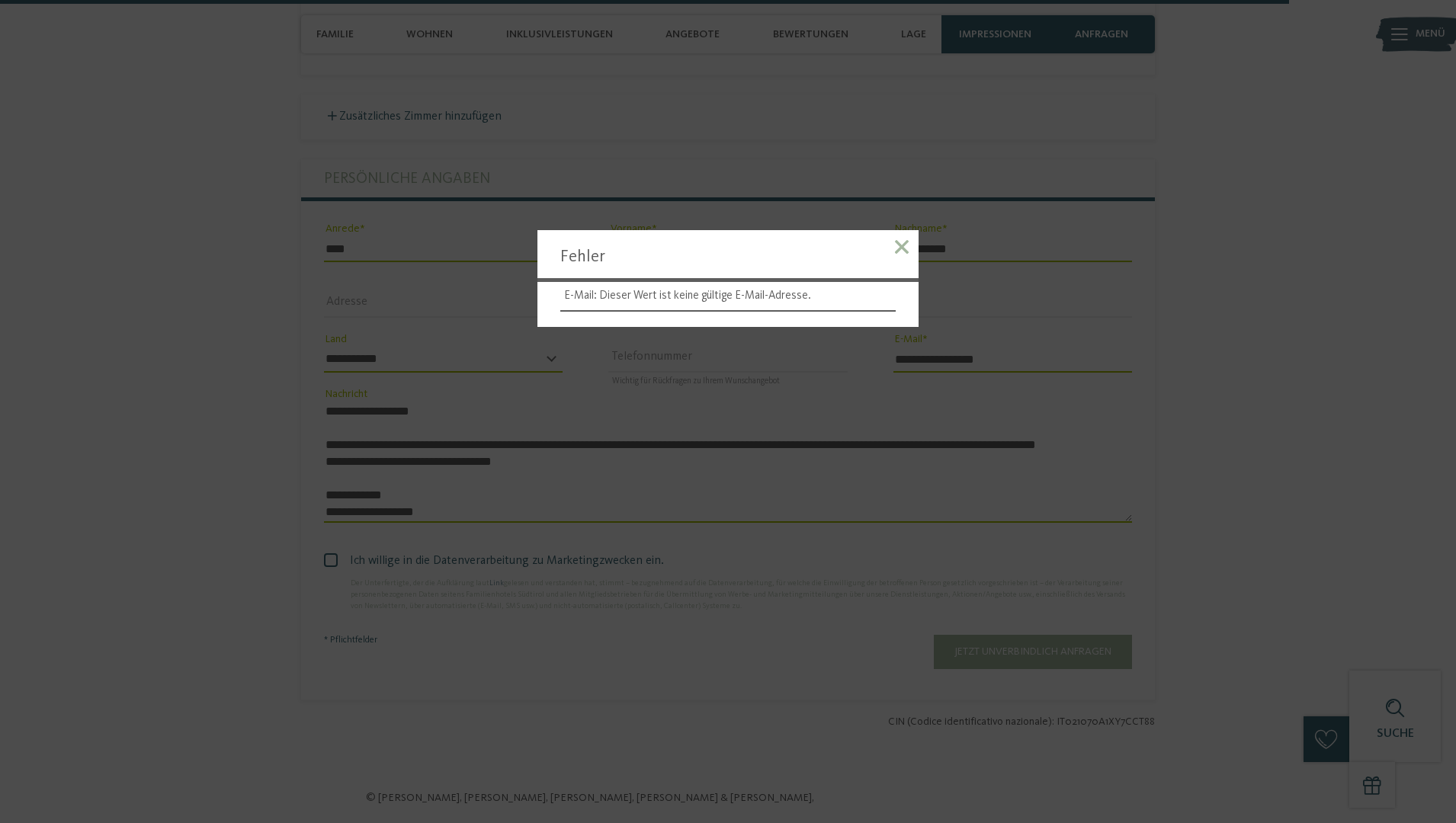
click at [902, 249] on span at bounding box center [902, 246] width 14 height 14
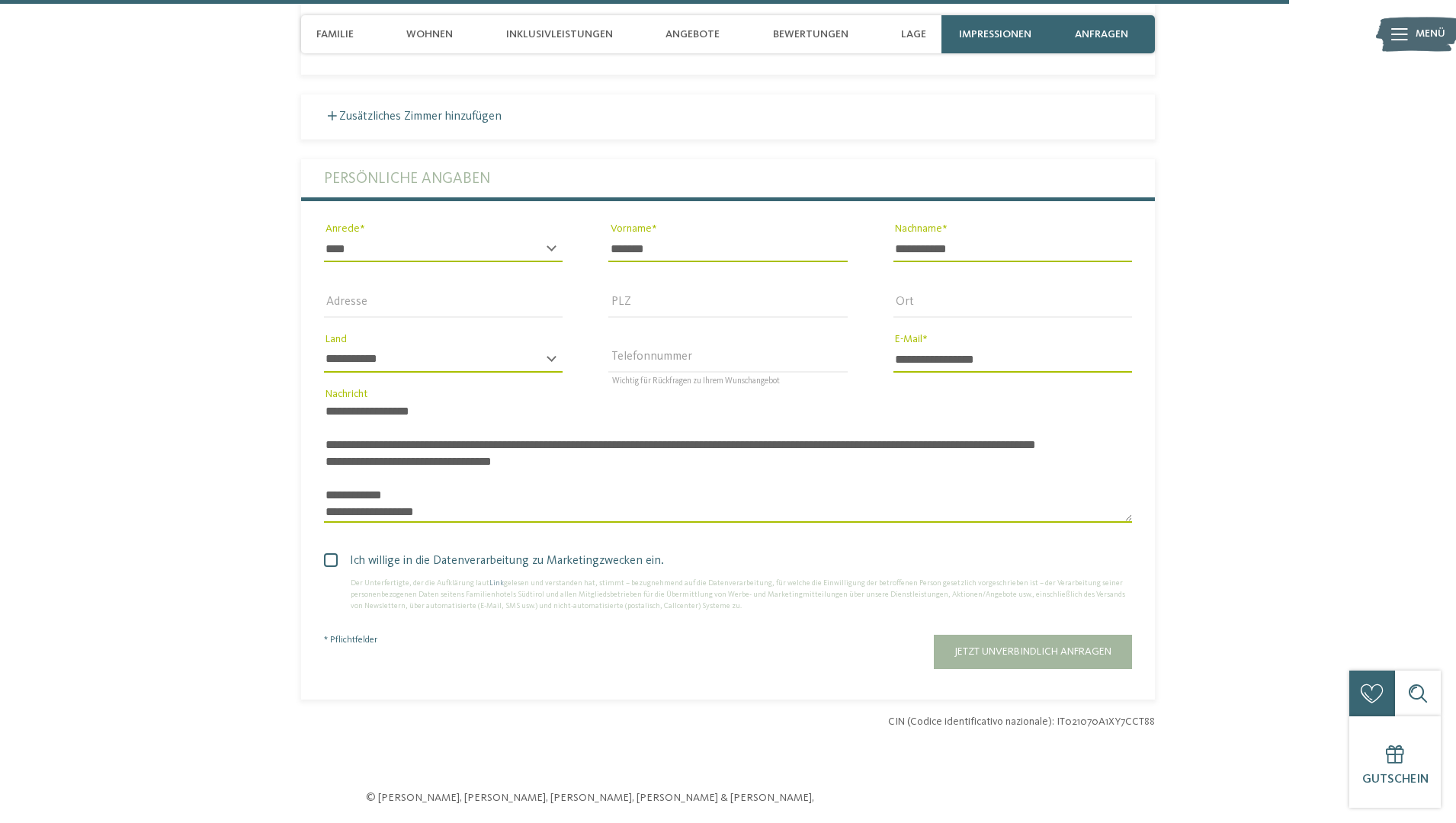
drag, startPoint x: 1002, startPoint y: 311, endPoint x: 752, endPoint y: 312, distance: 250.0
click at [761, 312] on div "**********" at bounding box center [728, 347] width 854 height 377
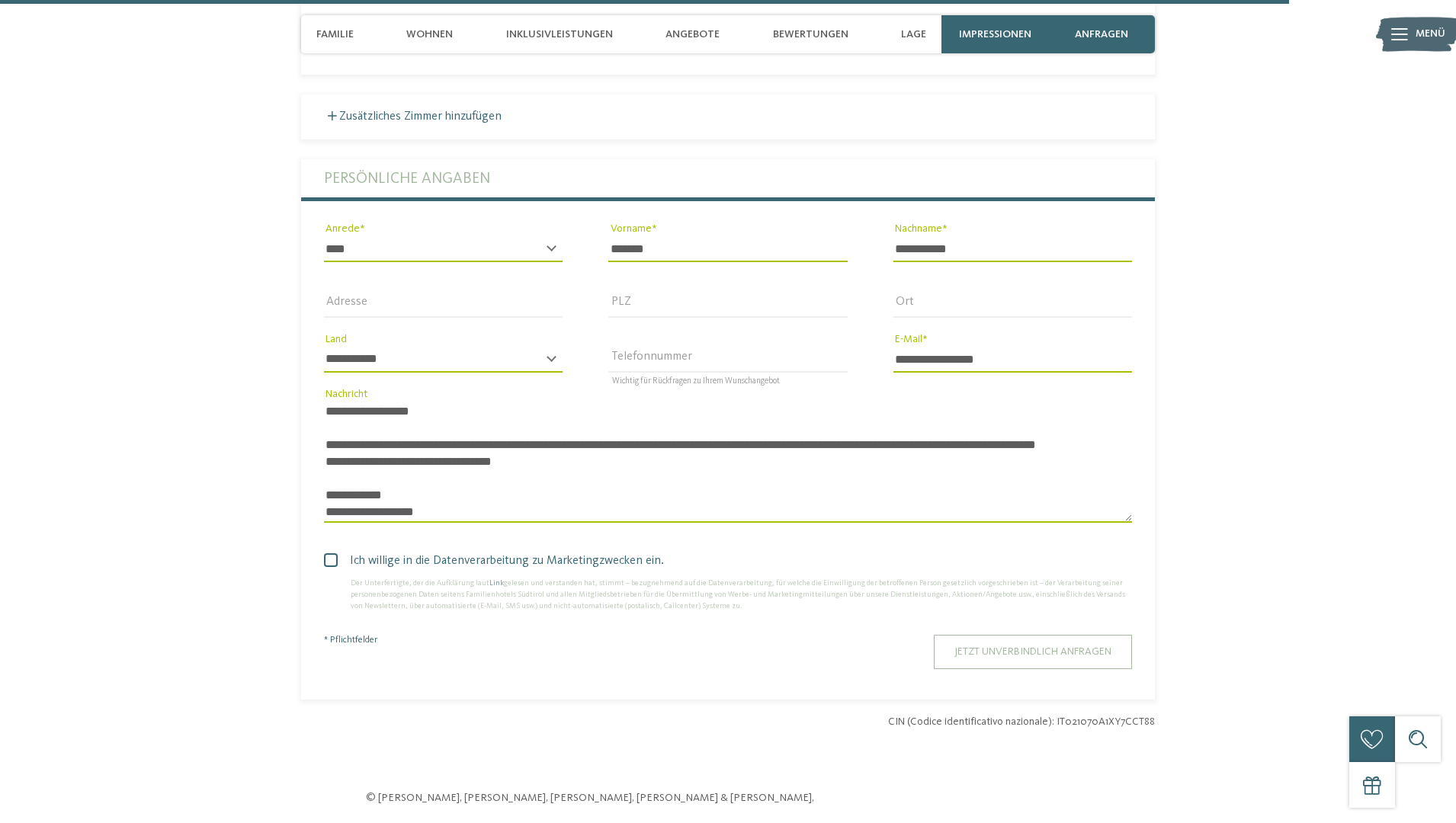
type input "**********"
click at [987, 646] on span "Jetzt unverbindlich anfragen" at bounding box center [1033, 651] width 157 height 11
